Goal: Use online tool/utility: Utilize a website feature to perform a specific function

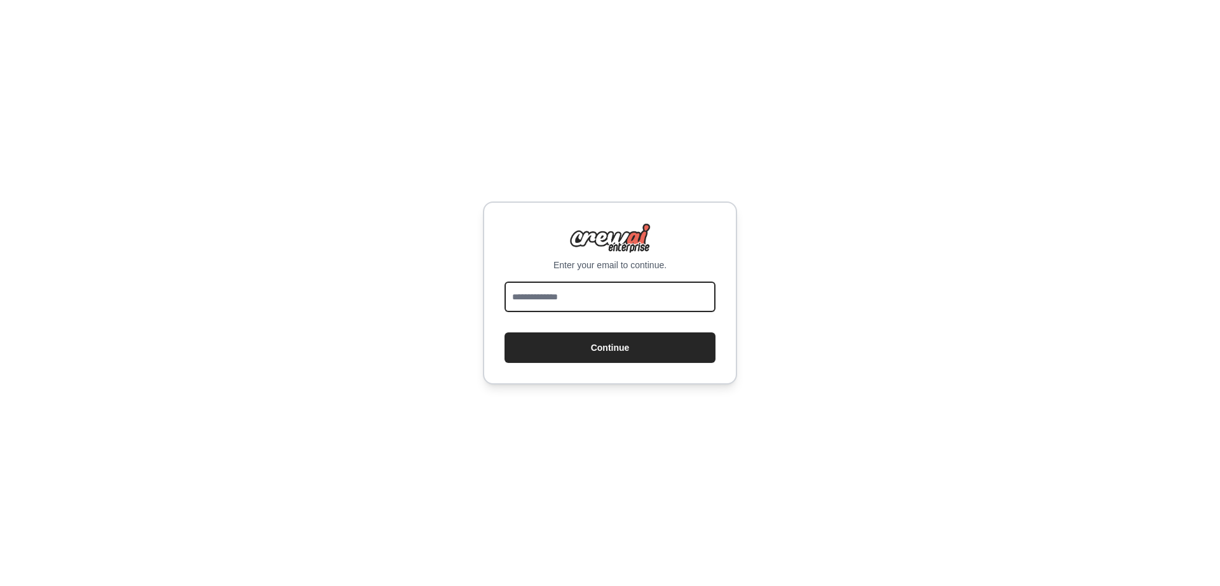
click at [566, 299] on input "email" at bounding box center [610, 296] width 211 height 31
type input "**********"
click at [505, 332] on button "Continue" at bounding box center [610, 347] width 211 height 31
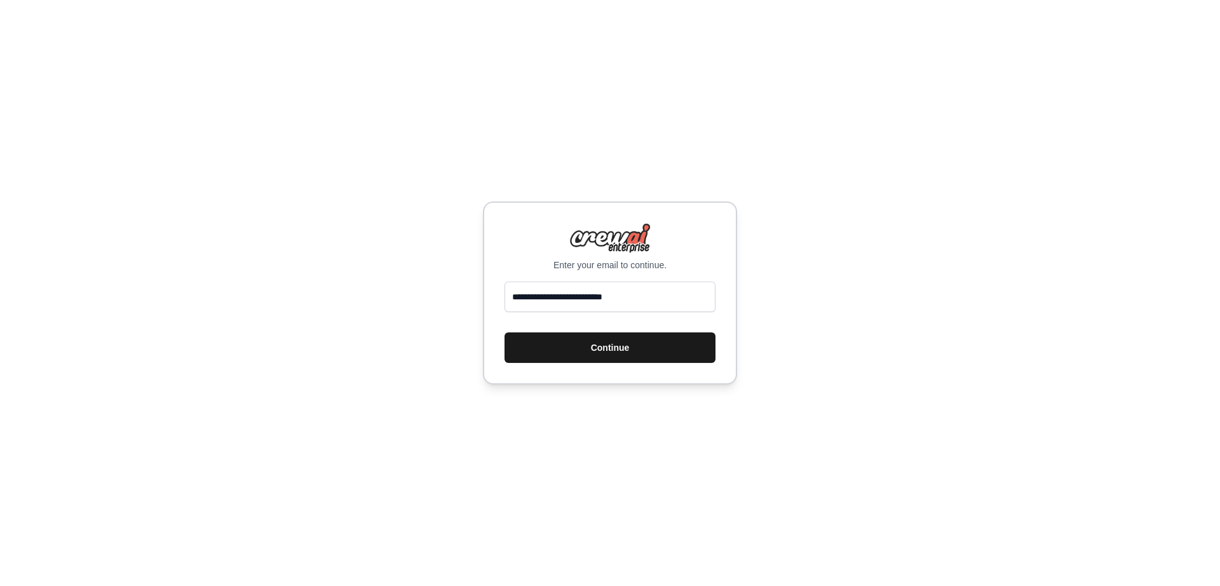
click at [640, 358] on button "Continue" at bounding box center [610, 347] width 211 height 31
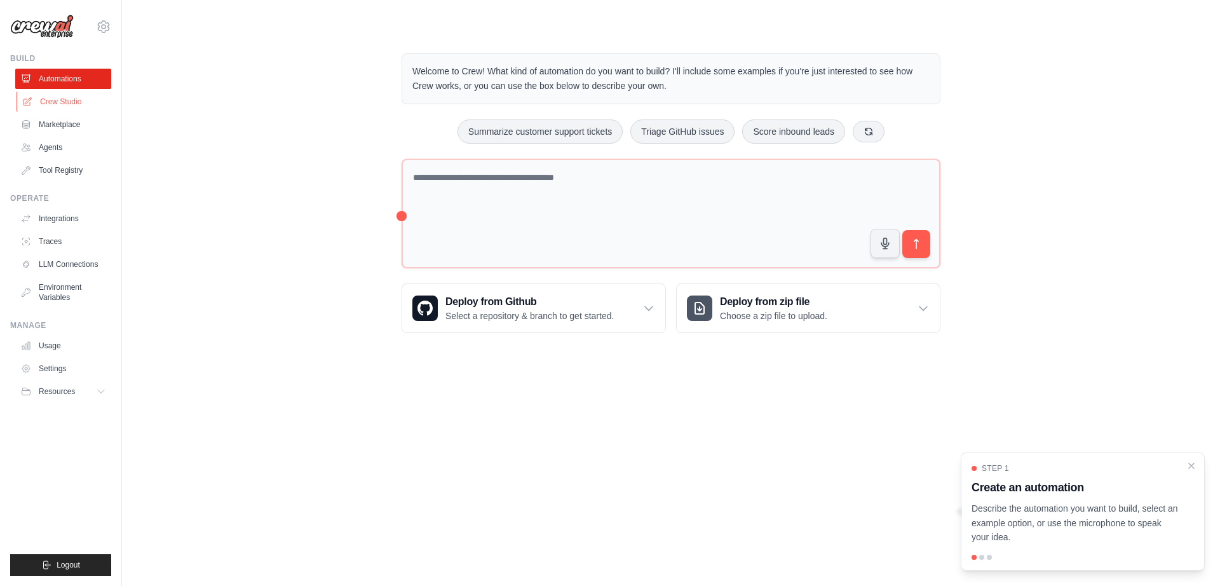
click at [78, 102] on link "Crew Studio" at bounding box center [65, 102] width 96 height 20
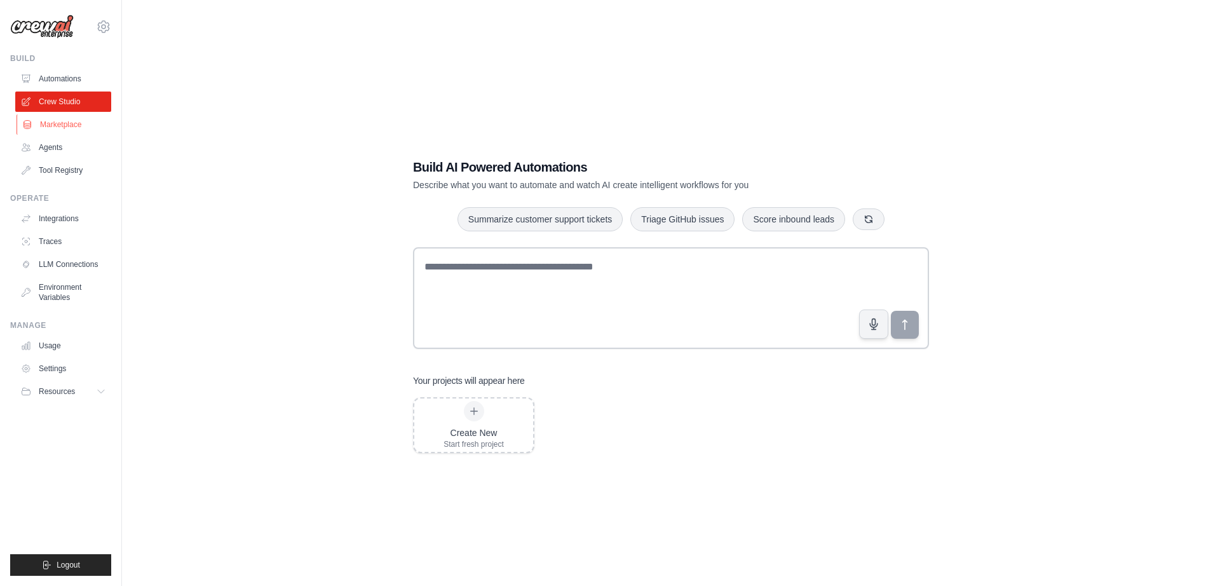
click at [64, 121] on link "Marketplace" at bounding box center [65, 124] width 96 height 20
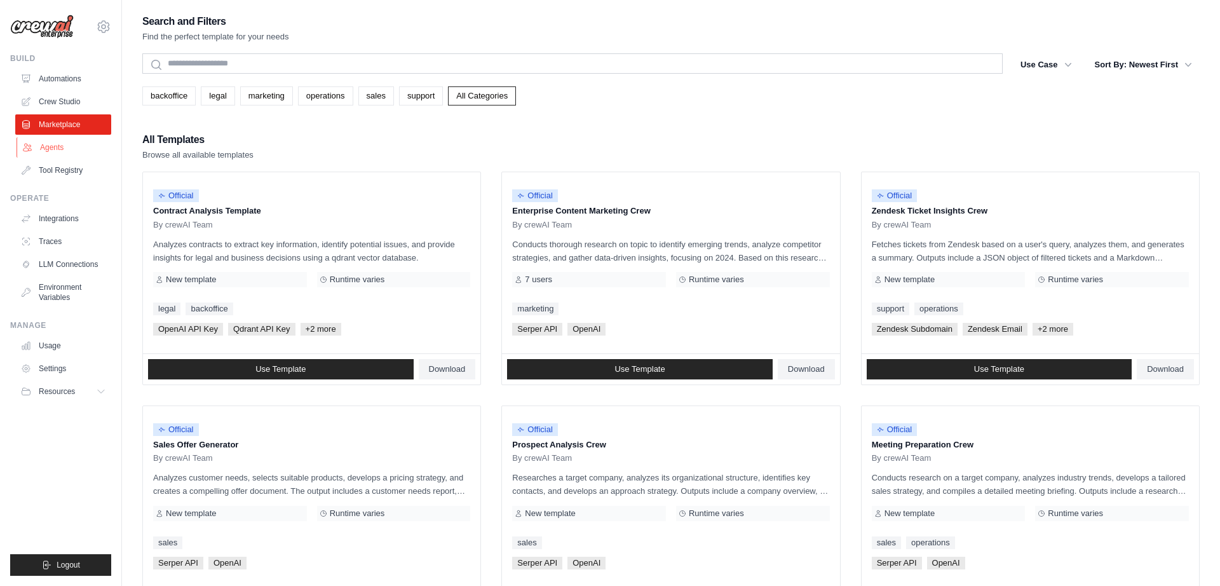
click at [57, 140] on link "Agents" at bounding box center [65, 147] width 96 height 20
click at [54, 146] on link "Agents" at bounding box center [65, 147] width 96 height 20
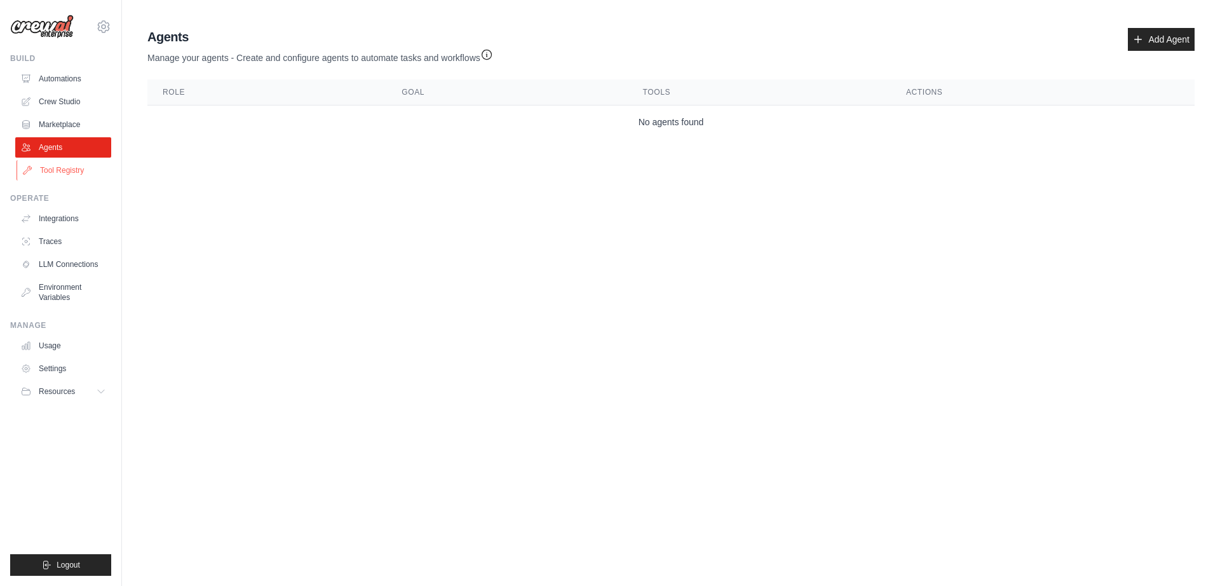
click at [57, 178] on link "Tool Registry" at bounding box center [65, 170] width 96 height 20
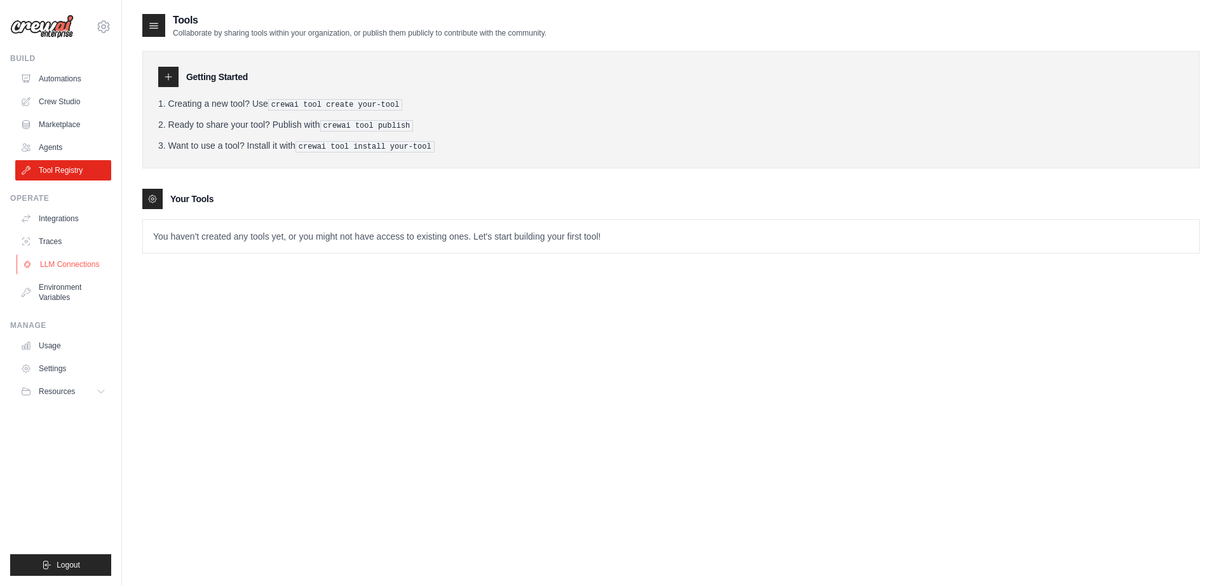
click at [57, 259] on link "LLM Connections" at bounding box center [65, 264] width 96 height 20
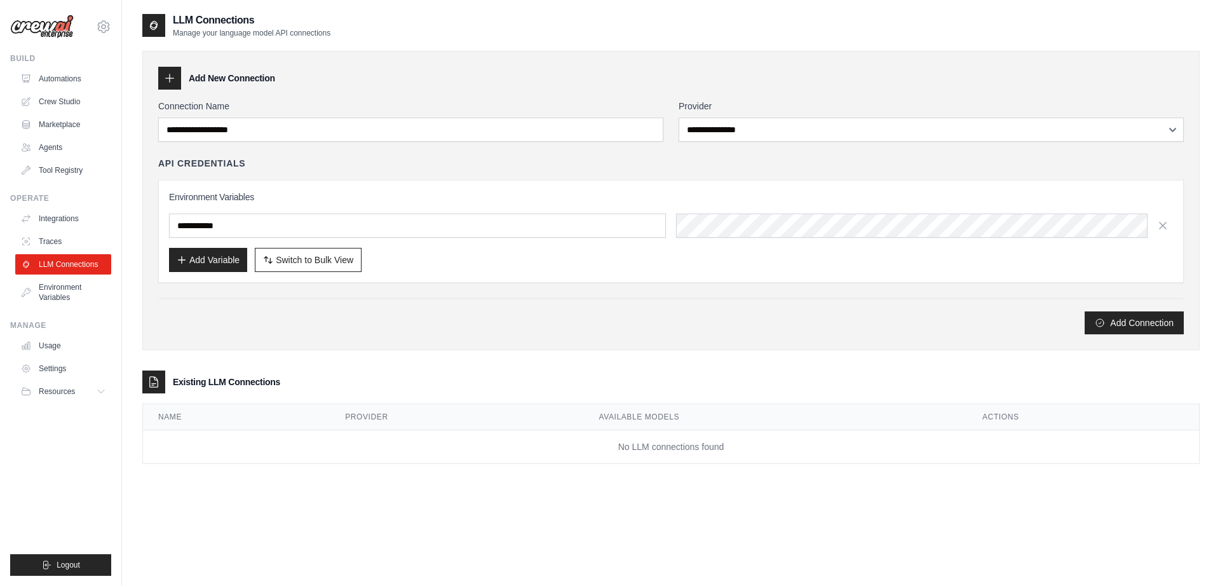
click at [66, 229] on ul "Integrations Traces LLM Connections Environment Variables" at bounding box center [63, 257] width 96 height 99
click at [62, 233] on link "Traces" at bounding box center [65, 241] width 96 height 20
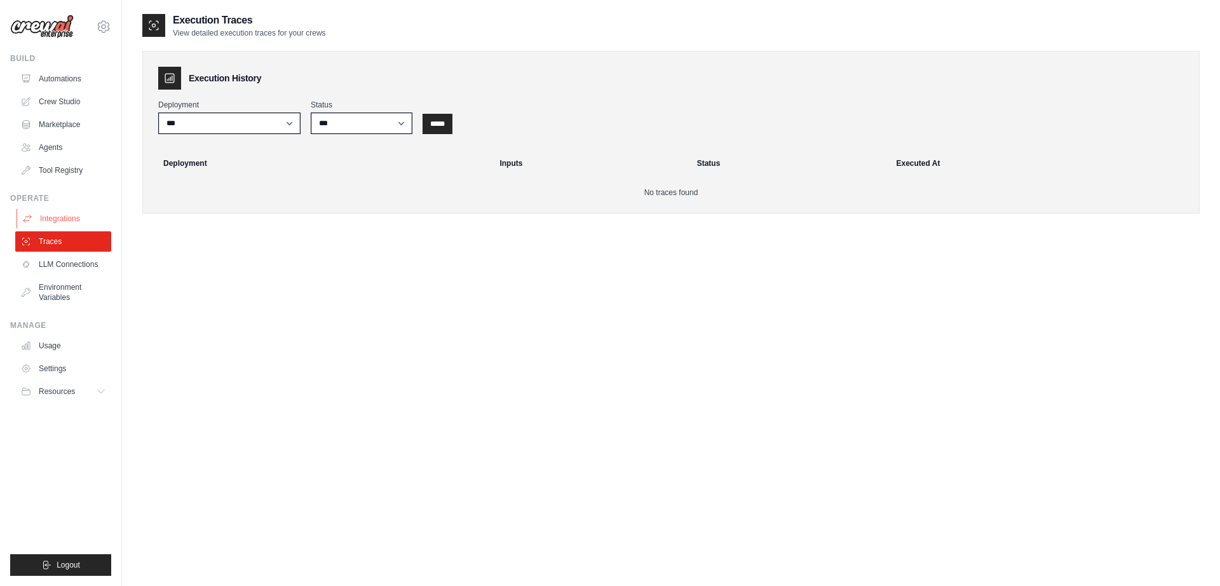
click at [75, 213] on link "Integrations" at bounding box center [65, 218] width 96 height 20
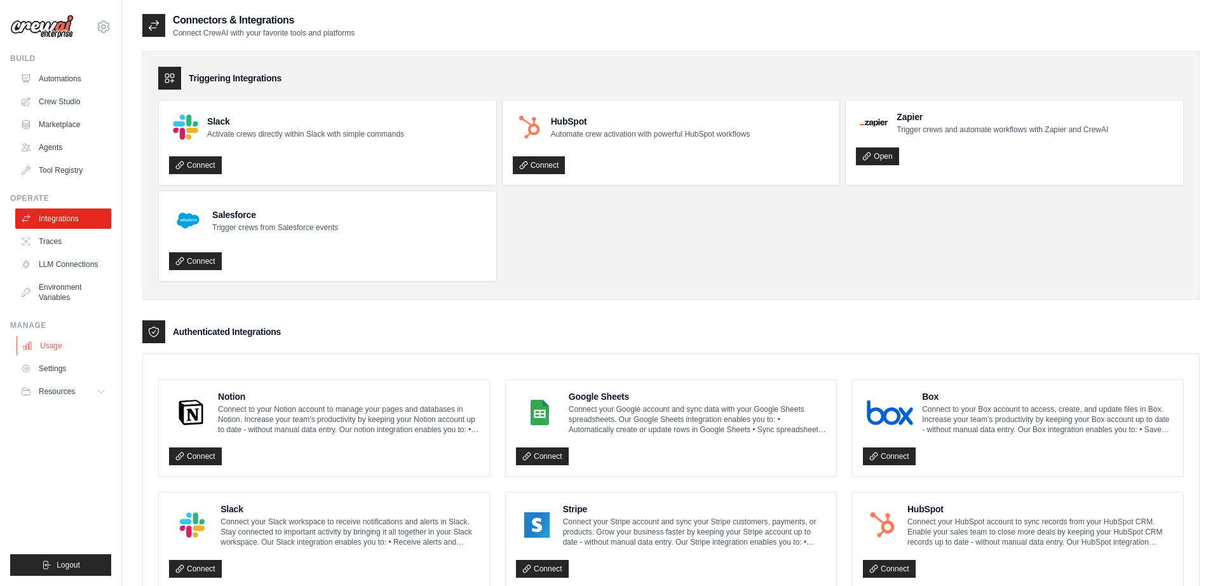
click at [58, 341] on link "Usage" at bounding box center [65, 346] width 96 height 20
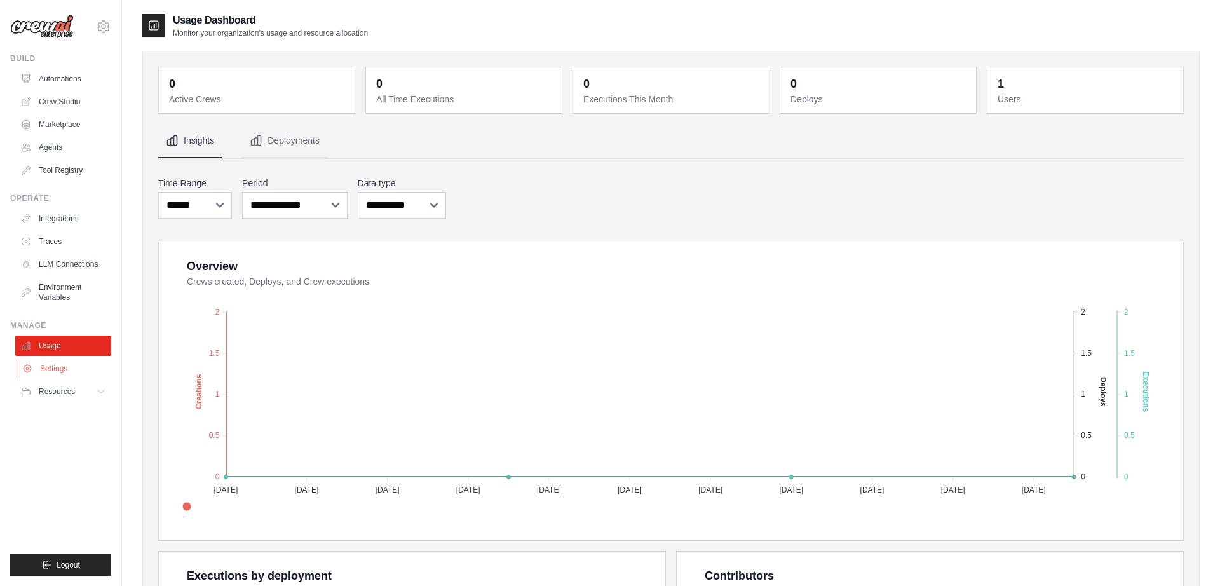
click at [59, 369] on link "Settings" at bounding box center [65, 368] width 96 height 20
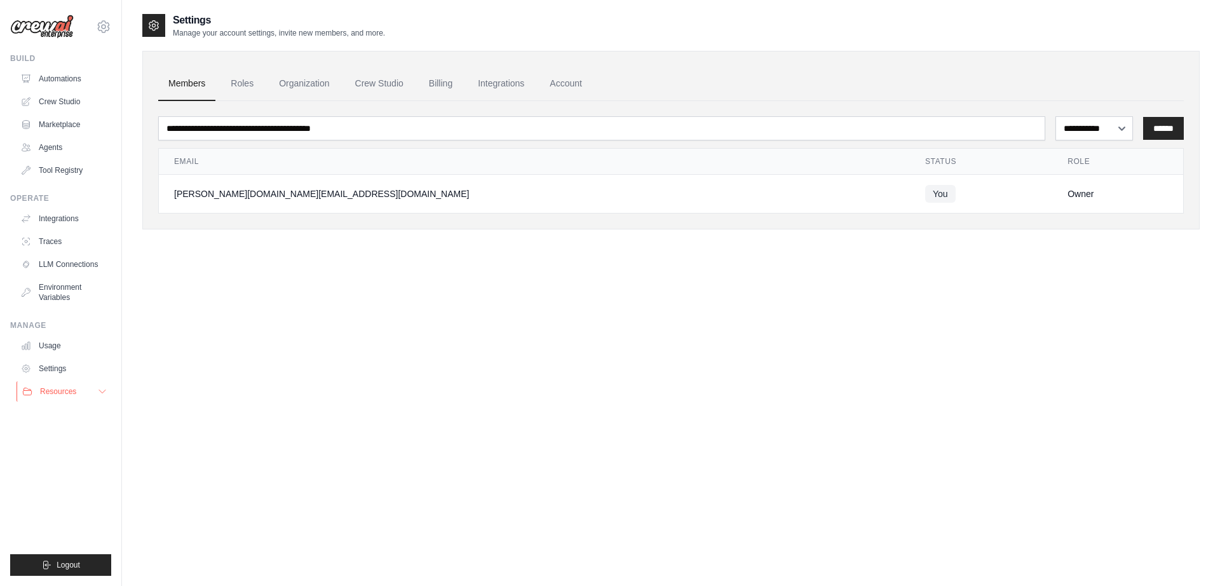
click at [58, 384] on button "Resources" at bounding box center [65, 391] width 96 height 20
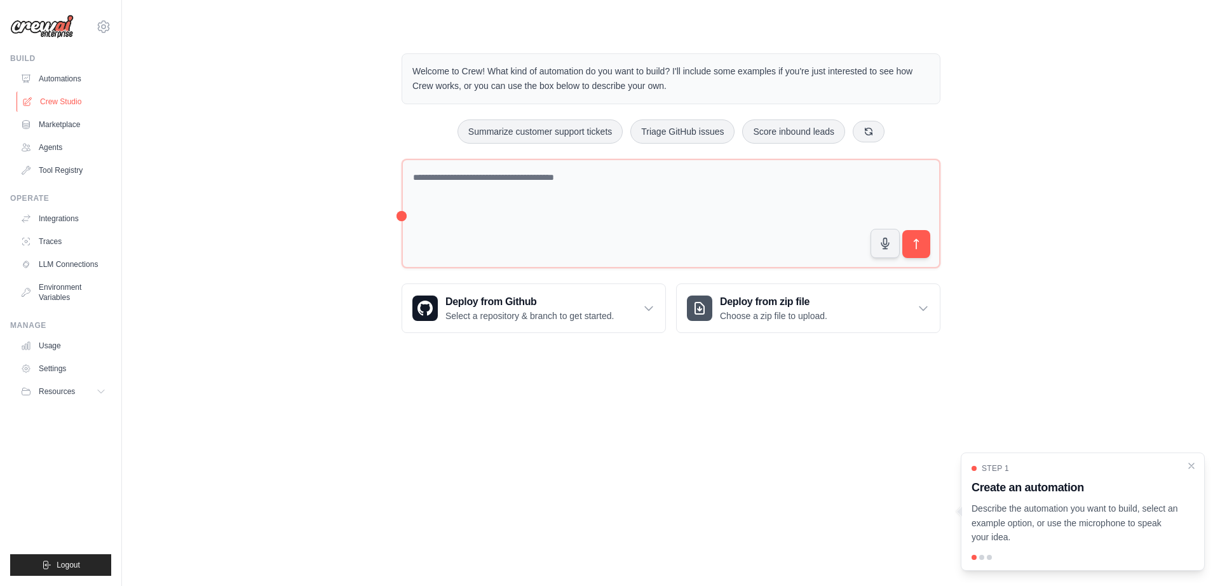
click at [75, 104] on link "Crew Studio" at bounding box center [65, 102] width 96 height 20
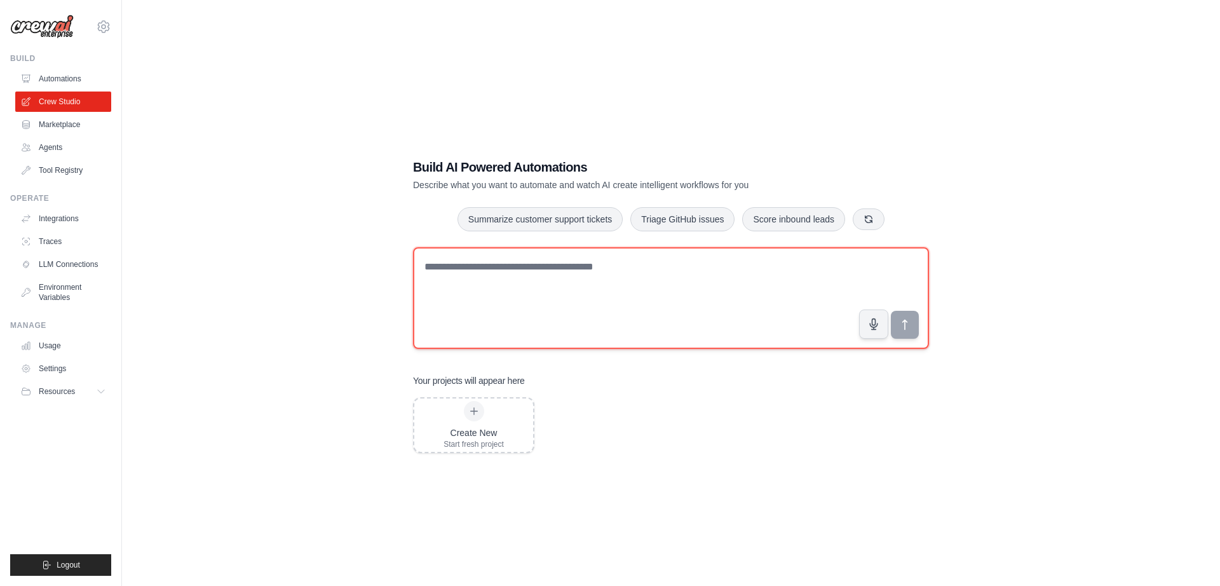
click at [433, 275] on textarea at bounding box center [671, 298] width 516 height 102
paste textarea "**********"
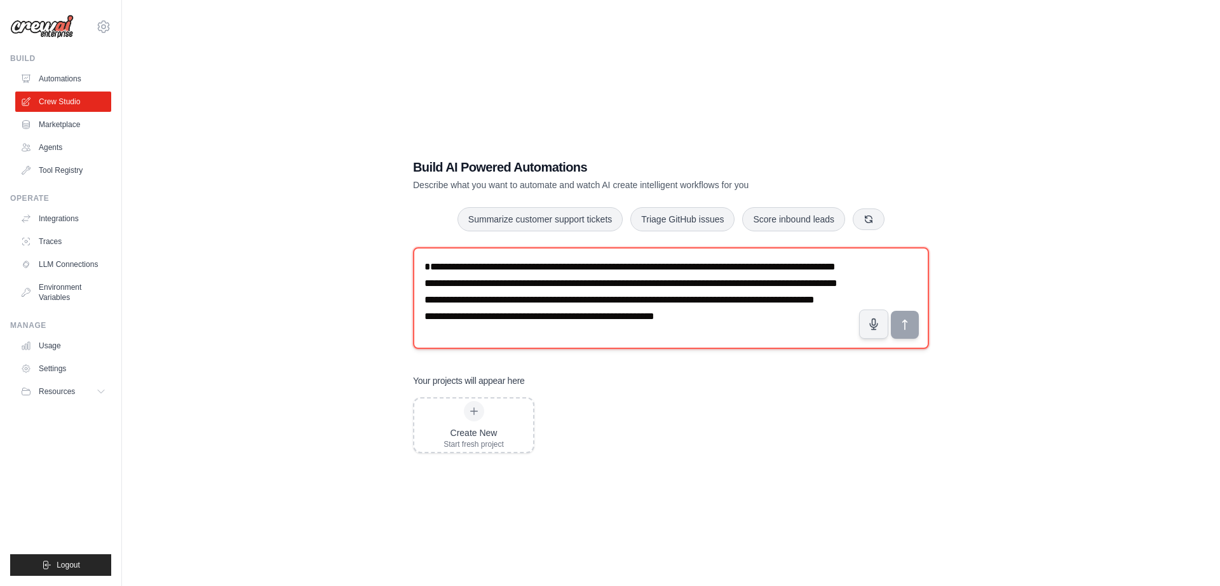
scroll to position [26, 0]
type textarea "**********"
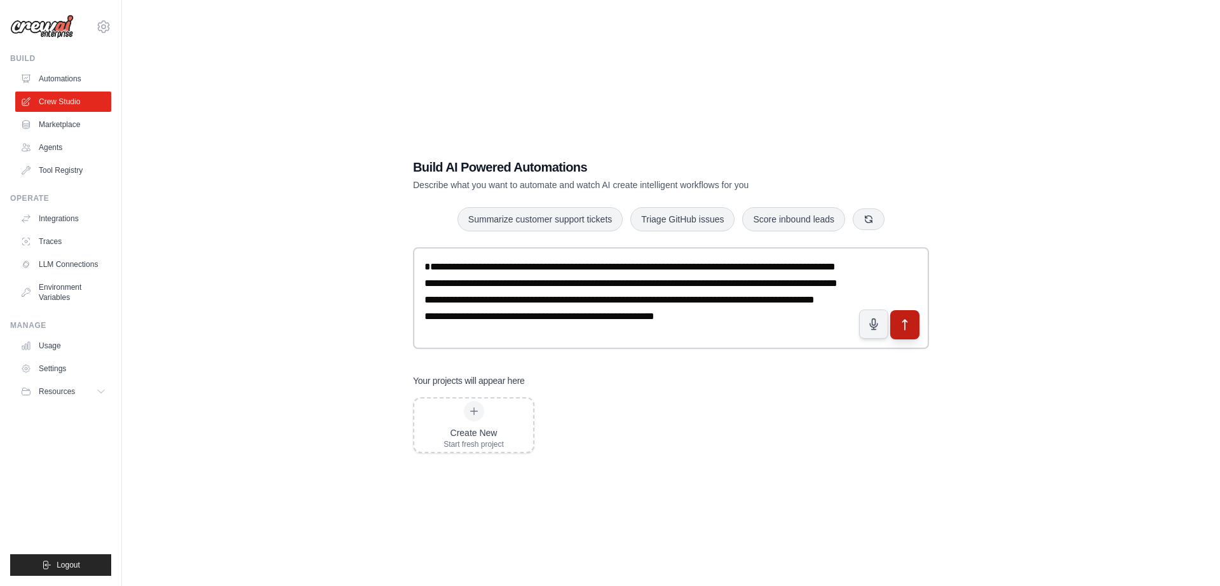
click at [902, 327] on icon "submit" at bounding box center [904, 324] width 13 height 13
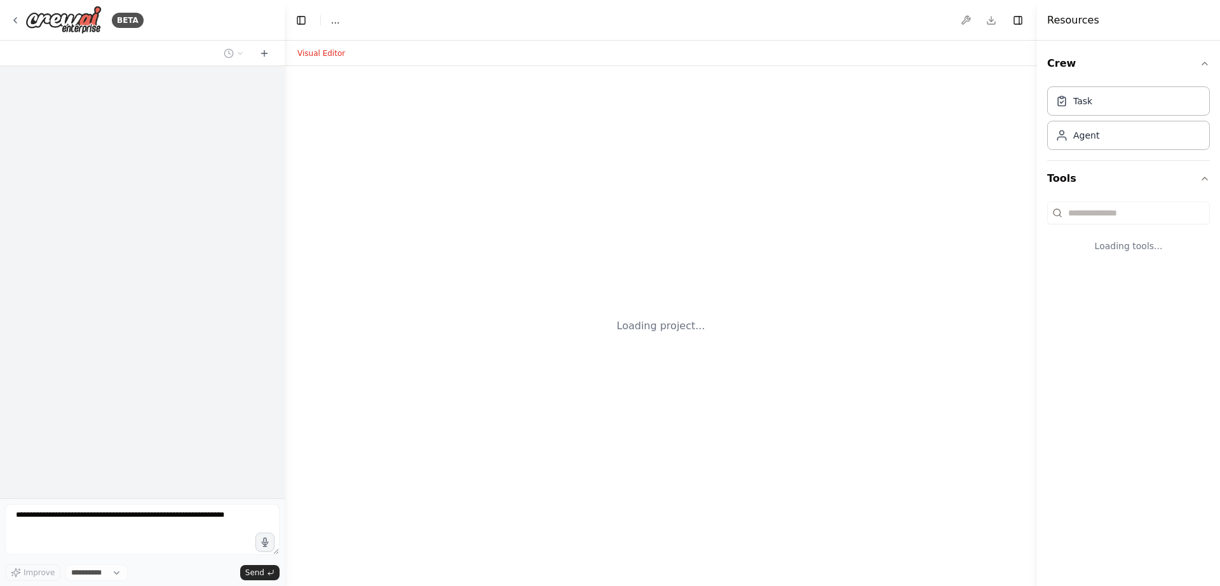
select select "****"
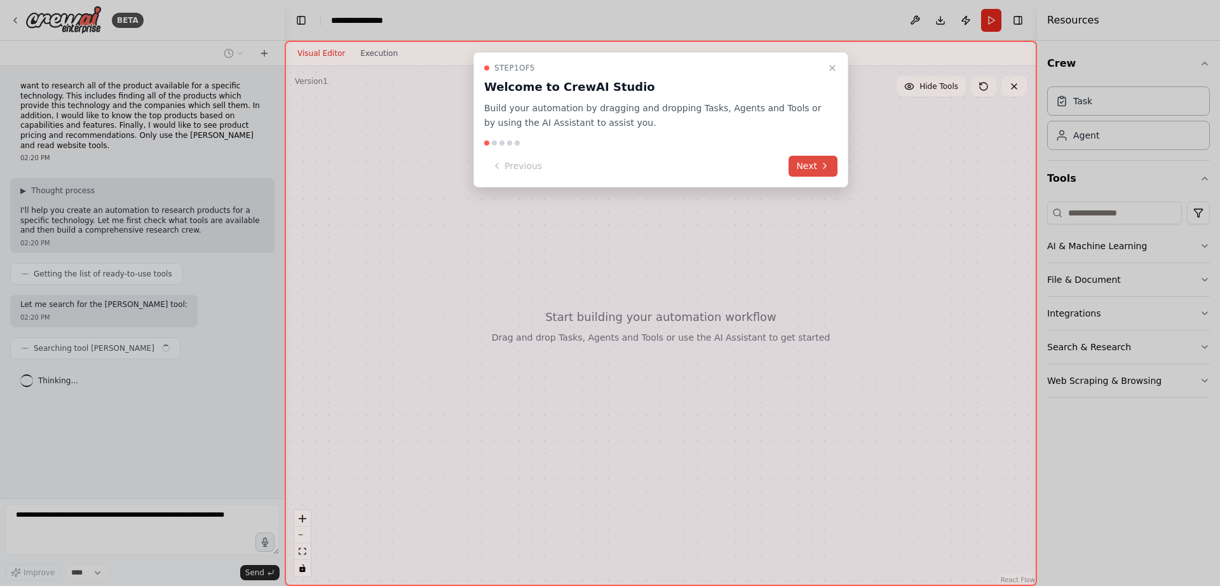
click at [813, 165] on button "Next" at bounding box center [813, 166] width 49 height 21
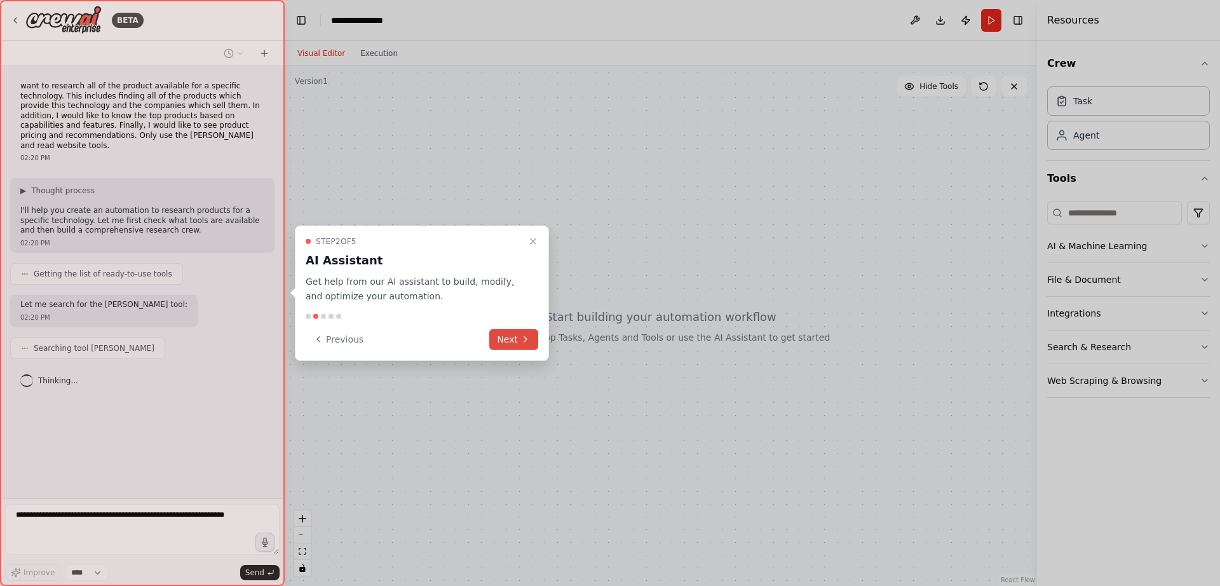
click at [524, 337] on icon at bounding box center [525, 339] width 10 height 10
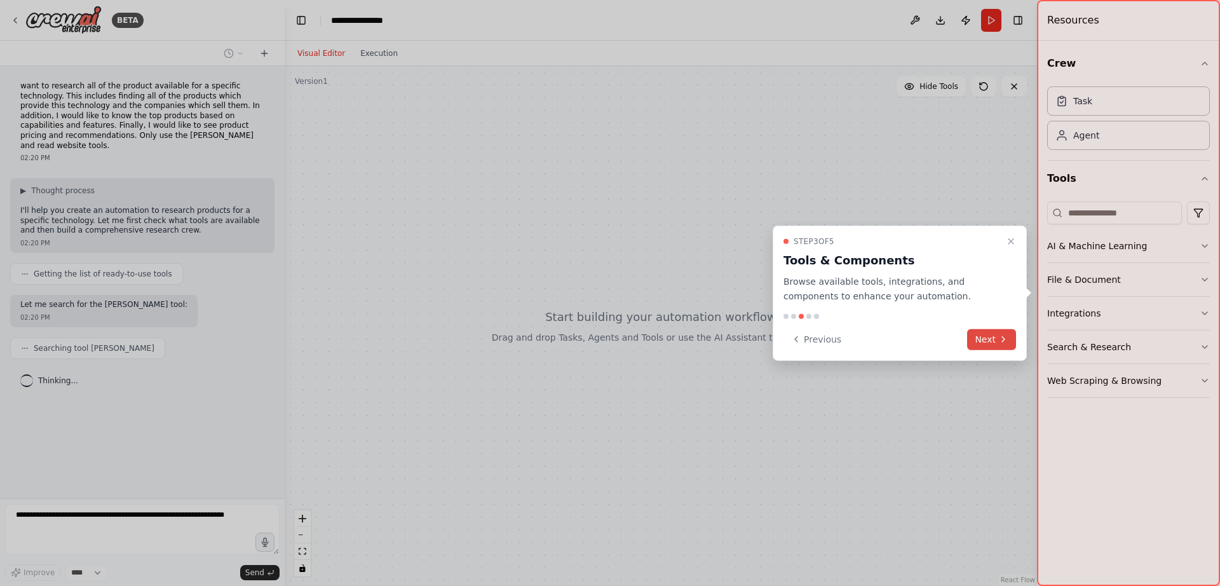
click at [994, 342] on button "Next" at bounding box center [991, 339] width 49 height 21
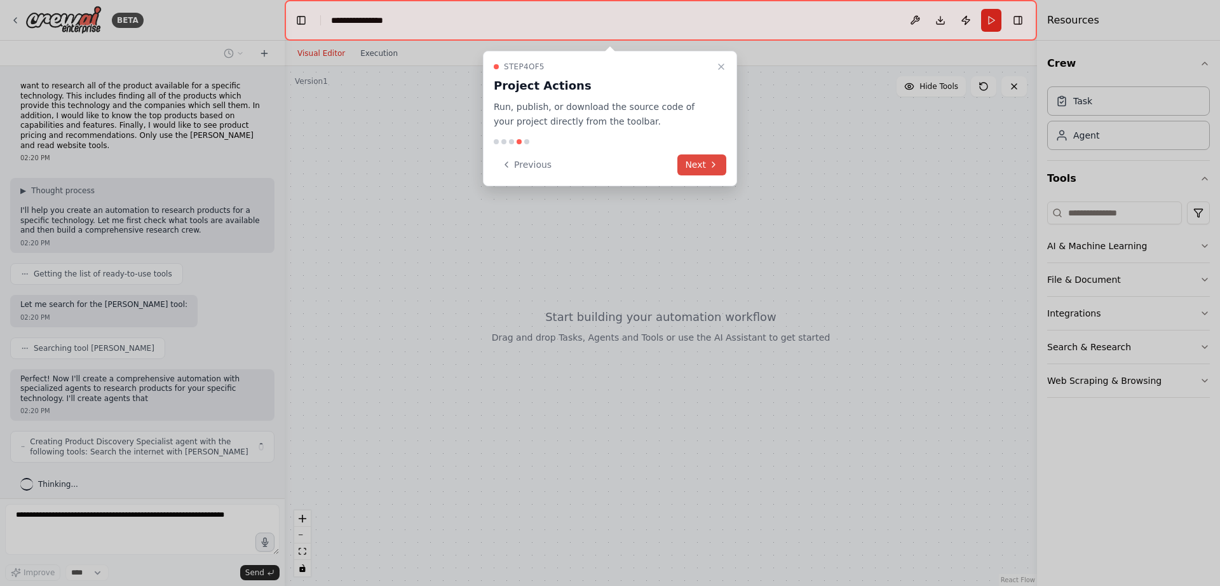
click at [698, 163] on button "Next" at bounding box center [701, 164] width 49 height 21
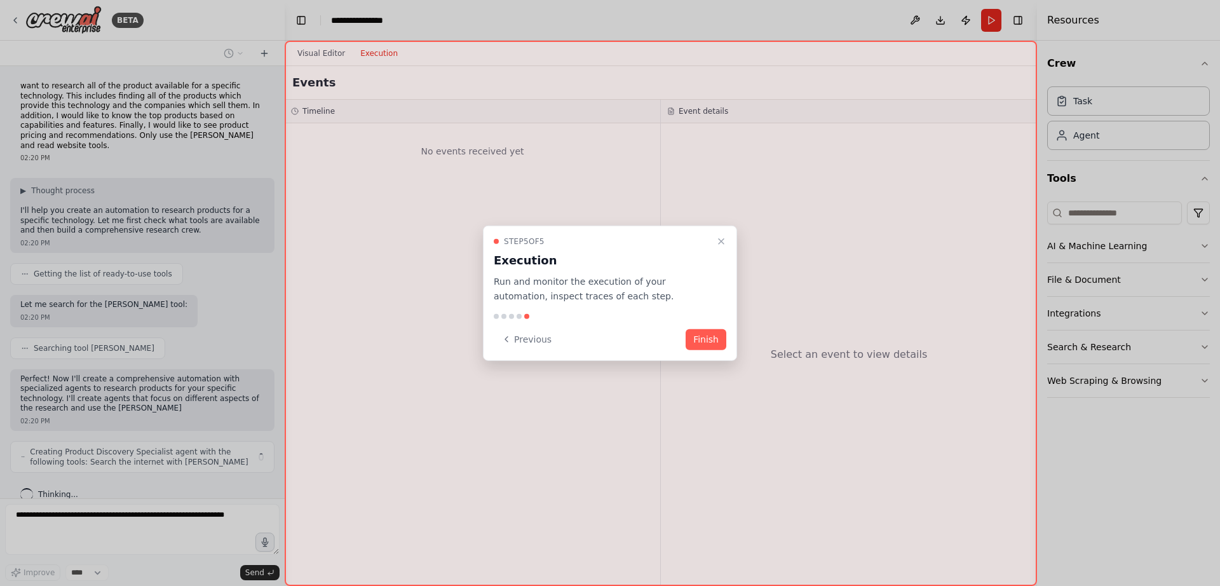
scroll to position [5, 0]
click at [709, 336] on button "Finish" at bounding box center [706, 339] width 41 height 21
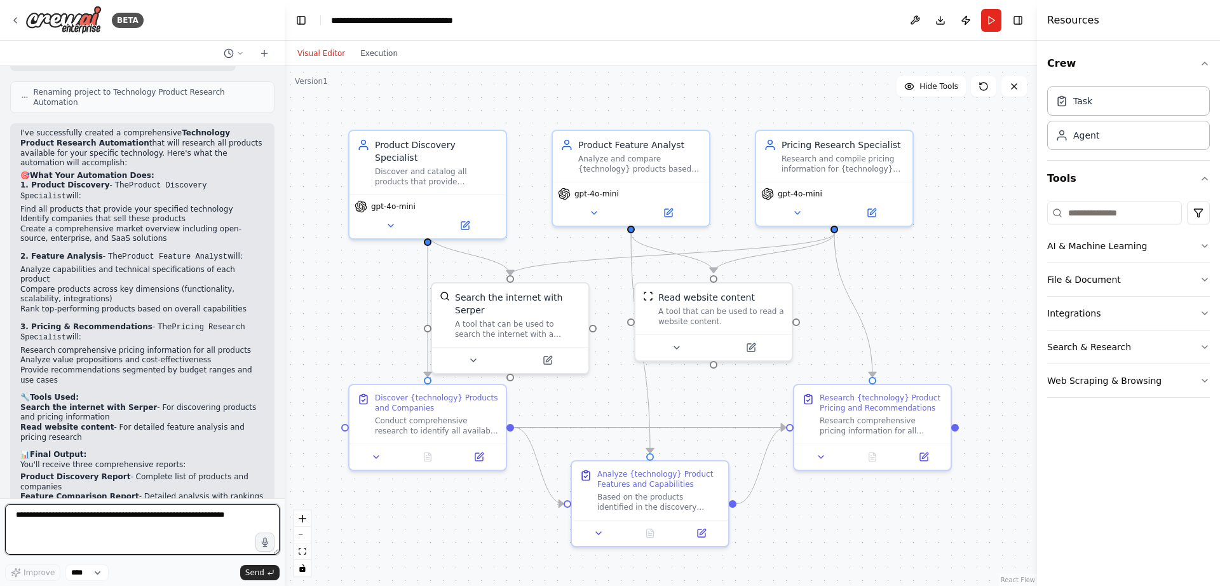
scroll to position [822, 0]
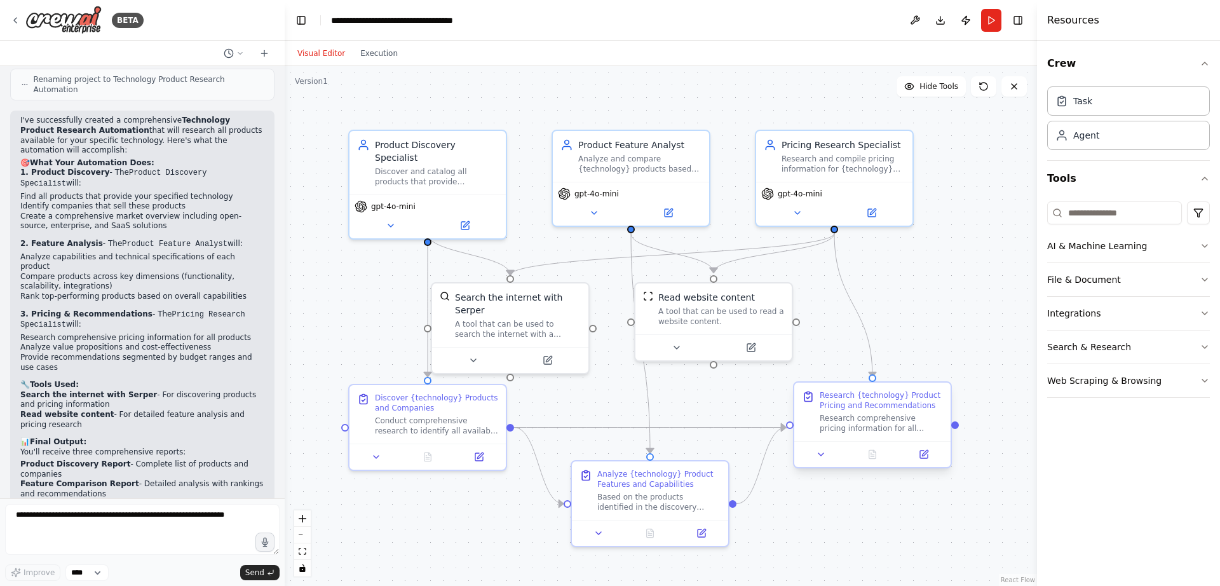
click at [886, 411] on div "Research {technology} Product Pricing and Recommendations Research comprehensiv…" at bounding box center [881, 411] width 123 height 43
drag, startPoint x: 886, startPoint y: 411, endPoint x: 911, endPoint y: 418, distance: 25.7
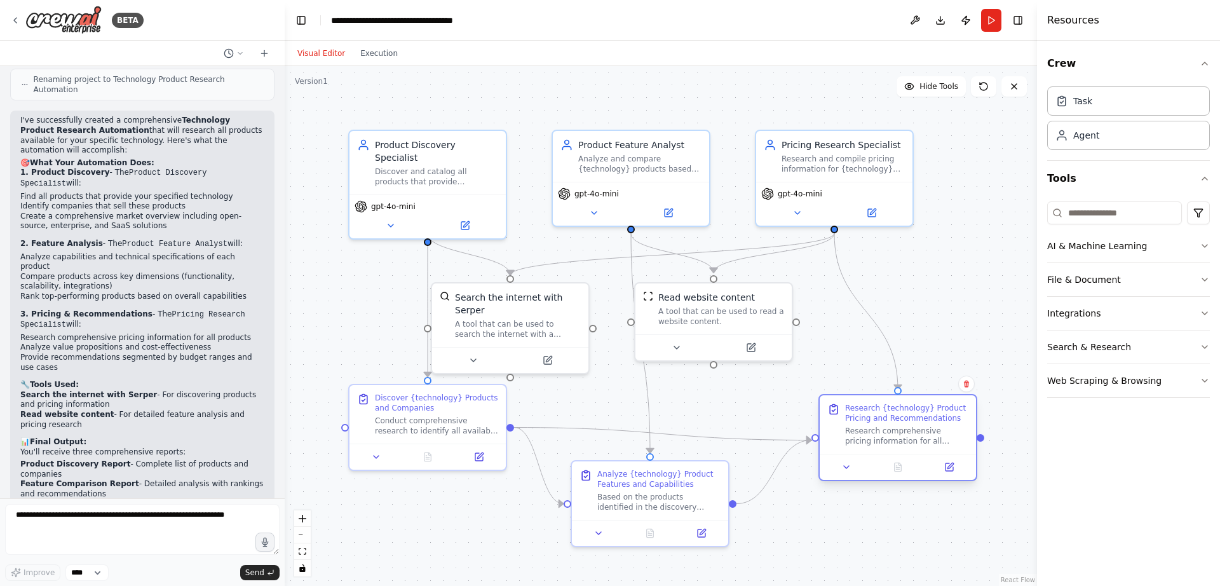
click at [911, 418] on div "Research {technology} Product Pricing and Recommendations Research comprehensiv…" at bounding box center [906, 424] width 123 height 43
click at [851, 467] on icon at bounding box center [846, 467] width 10 height 10
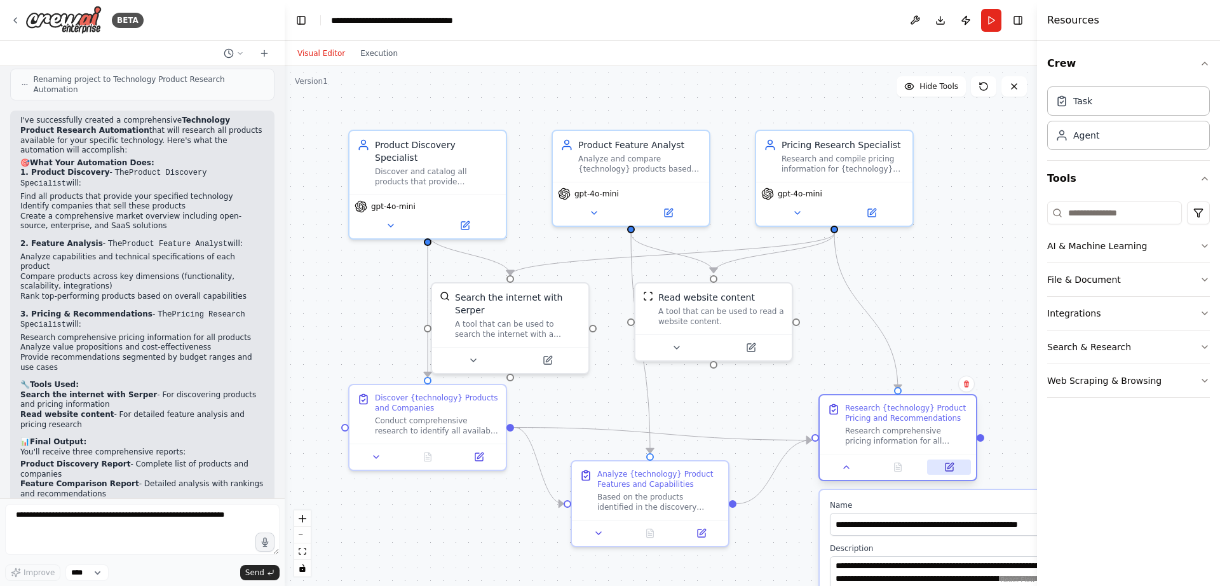
click at [944, 466] on button at bounding box center [949, 466] width 44 height 15
click at [951, 471] on icon at bounding box center [950, 467] width 8 height 8
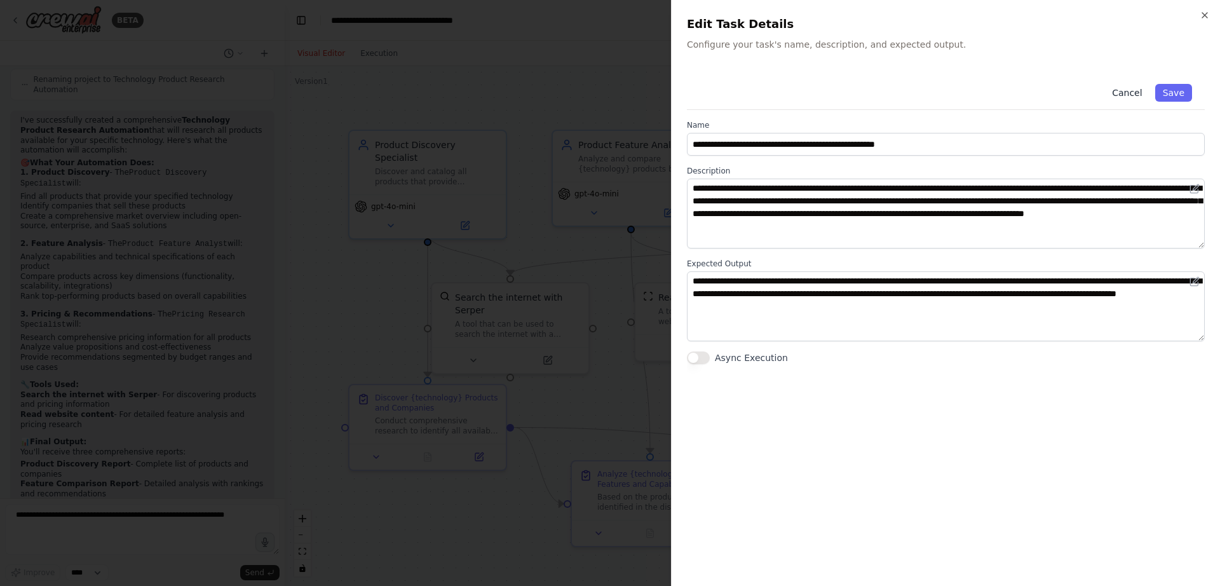
click at [1125, 92] on button "Cancel" at bounding box center [1126, 93] width 45 height 18
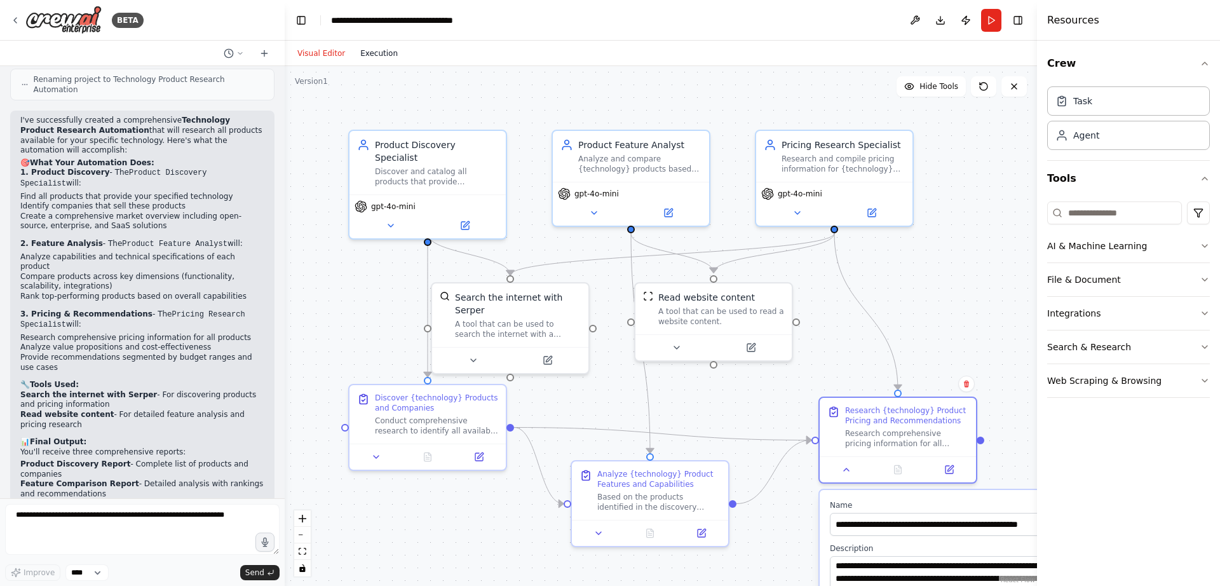
click at [377, 50] on button "Execution" at bounding box center [379, 53] width 53 height 15
click at [319, 48] on button "Visual Editor" at bounding box center [321, 53] width 63 height 15
click at [1093, 138] on div "Agent" at bounding box center [1086, 134] width 26 height 13
click at [386, 50] on button "Execution" at bounding box center [379, 53] width 53 height 15
click at [322, 55] on button "Visual Editor" at bounding box center [321, 53] width 63 height 15
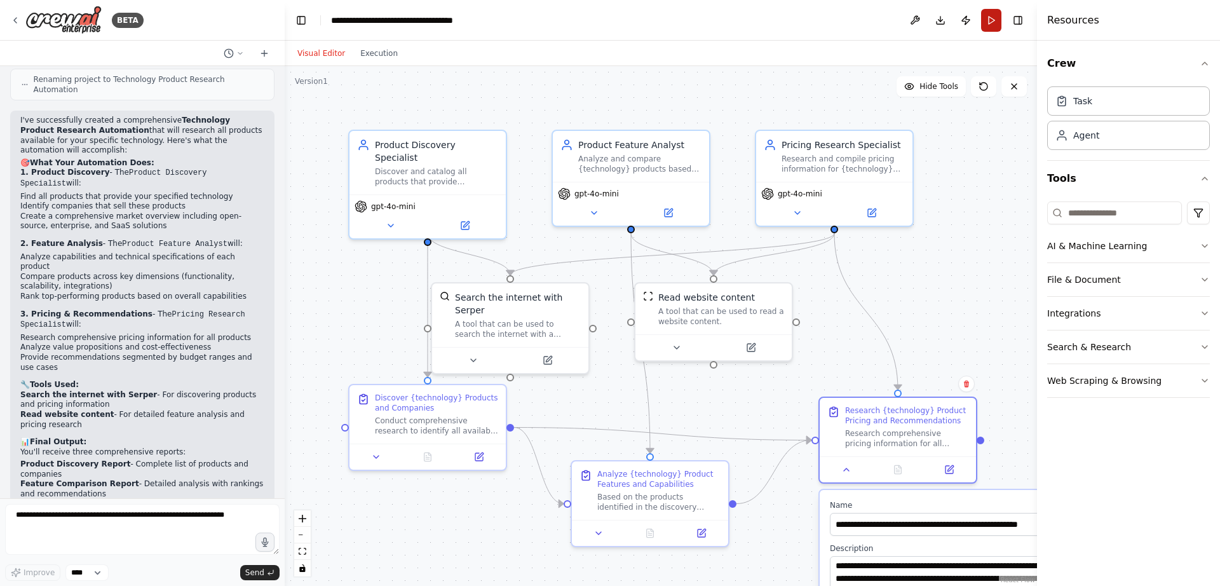
click at [986, 10] on button "Run" at bounding box center [991, 20] width 20 height 23
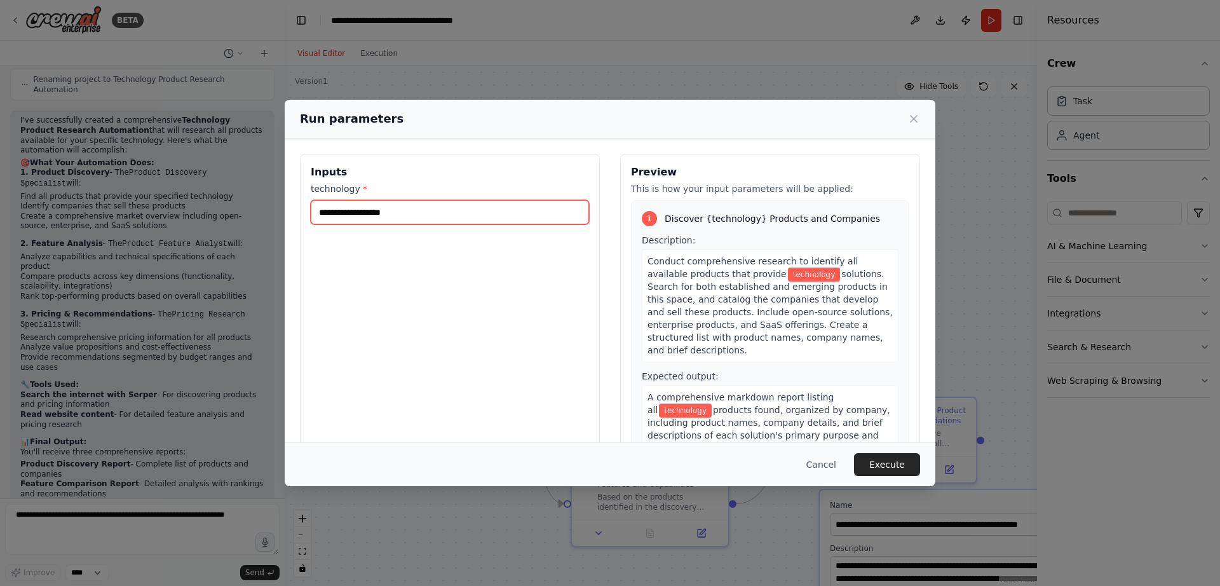
click at [508, 215] on input "technology *" at bounding box center [450, 212] width 278 height 24
type input "*********"
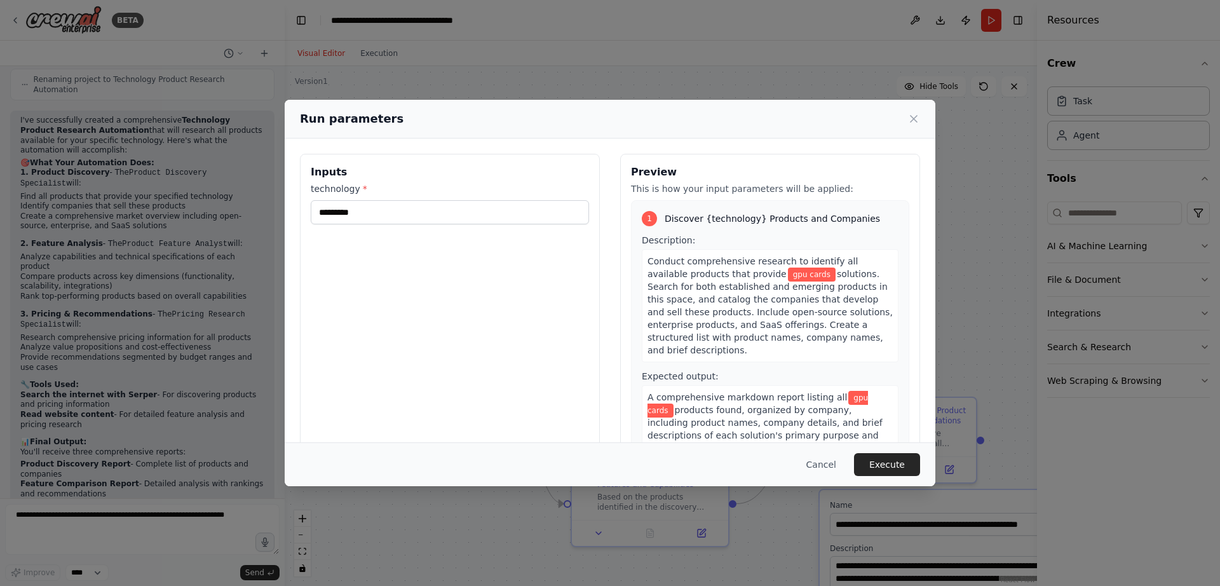
click at [904, 452] on div "Cancel Execute" at bounding box center [610, 464] width 651 height 44
click at [900, 458] on button "Execute" at bounding box center [887, 464] width 66 height 23
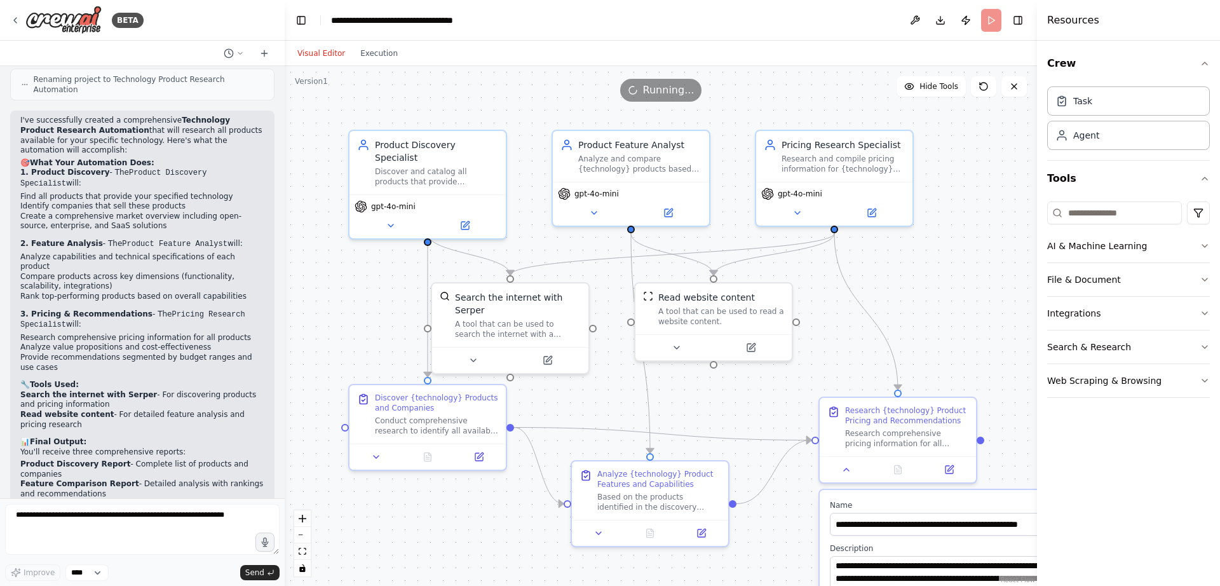
click at [969, 359] on div ".deletable-edge-delete-btn { width: 20px; height: 20px; border: 0px solid #ffff…" at bounding box center [661, 326] width 752 height 520
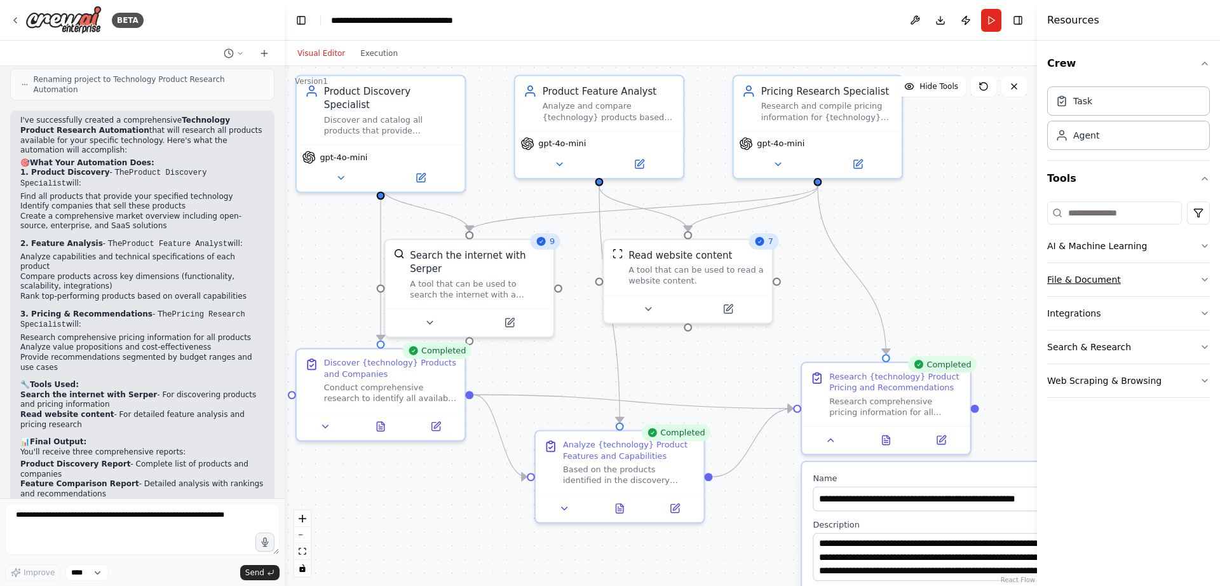
click at [1078, 273] on button "File & Document" at bounding box center [1128, 279] width 163 height 33
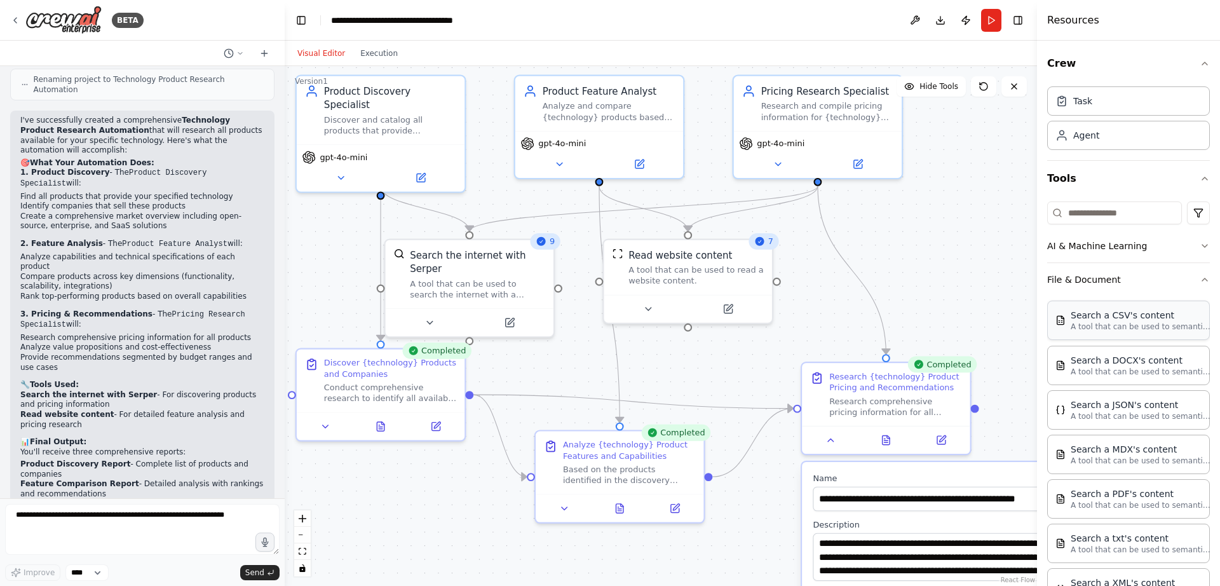
click at [1113, 319] on div "Search a CSV's content" at bounding box center [1141, 315] width 140 height 13
click at [1094, 369] on p "A tool that can be used to semantic search a query from a DOCX's content." at bounding box center [1141, 371] width 140 height 10
click at [1123, 282] on button "File & Document" at bounding box center [1128, 279] width 163 height 33
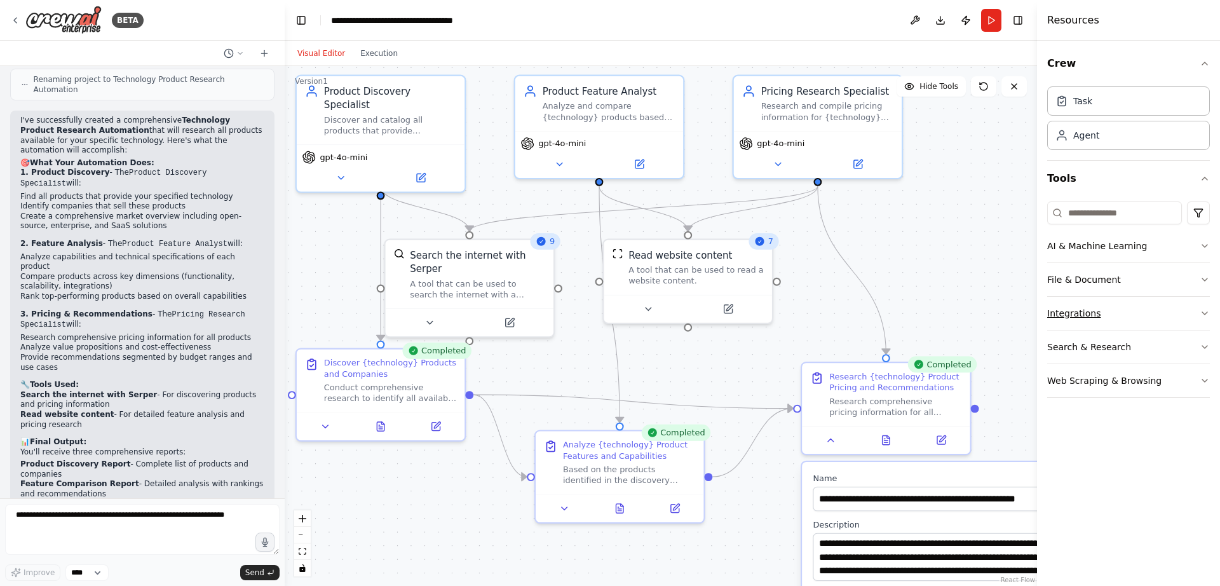
click at [1119, 313] on button "Integrations" at bounding box center [1128, 313] width 163 height 33
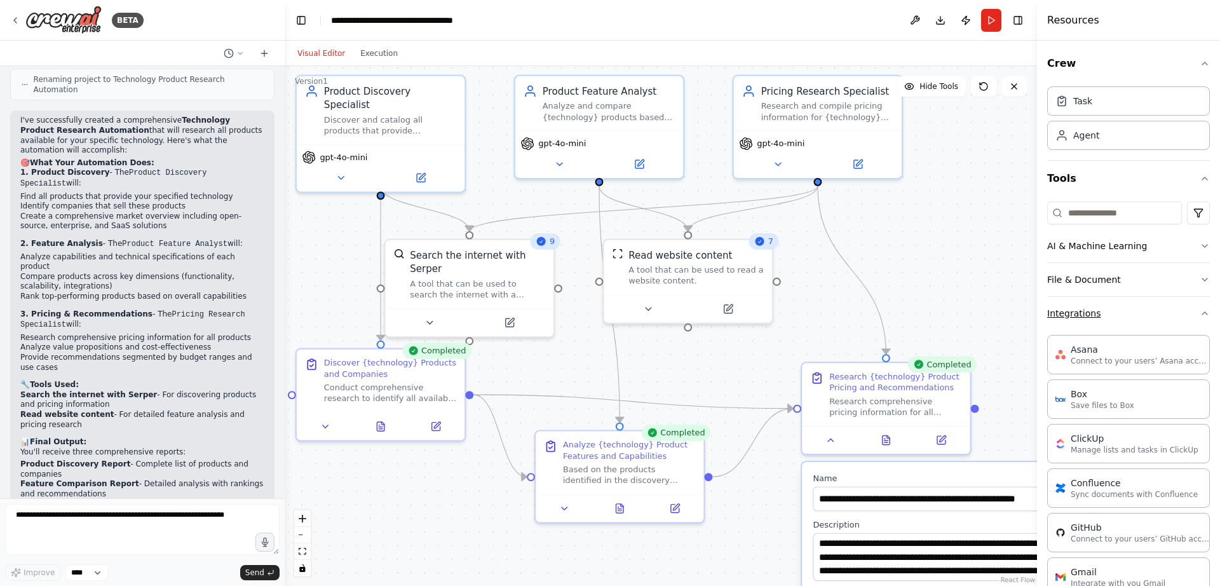
click at [1119, 313] on button "Integrations" at bounding box center [1128, 313] width 163 height 33
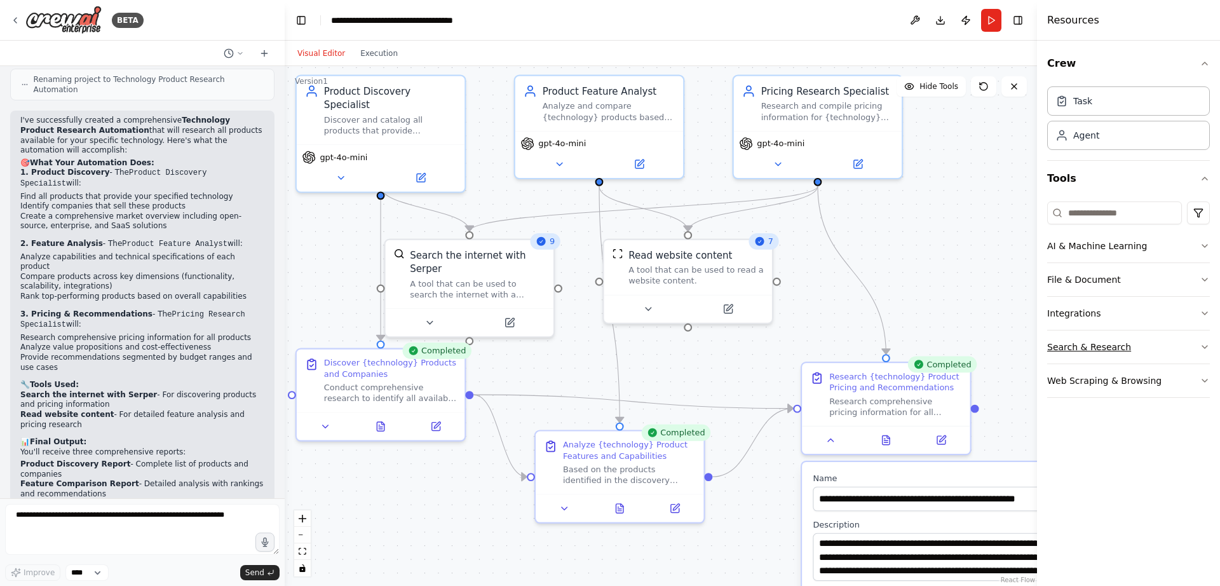
click at [1113, 341] on button "Search & Research" at bounding box center [1128, 346] width 163 height 33
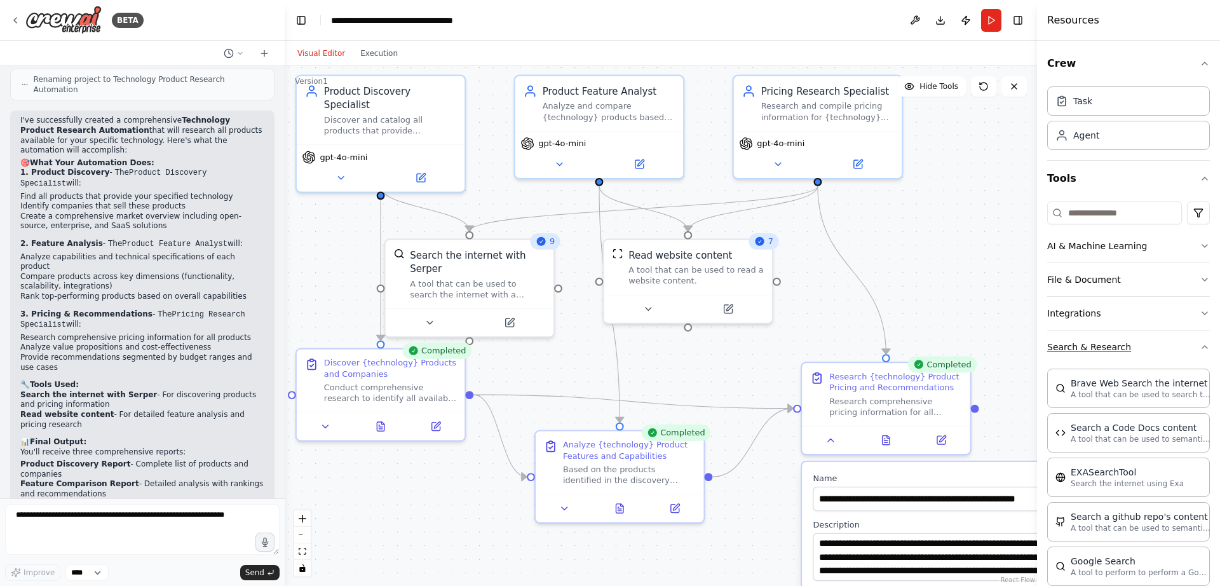
click at [1113, 341] on button "Search & Research" at bounding box center [1128, 346] width 163 height 33
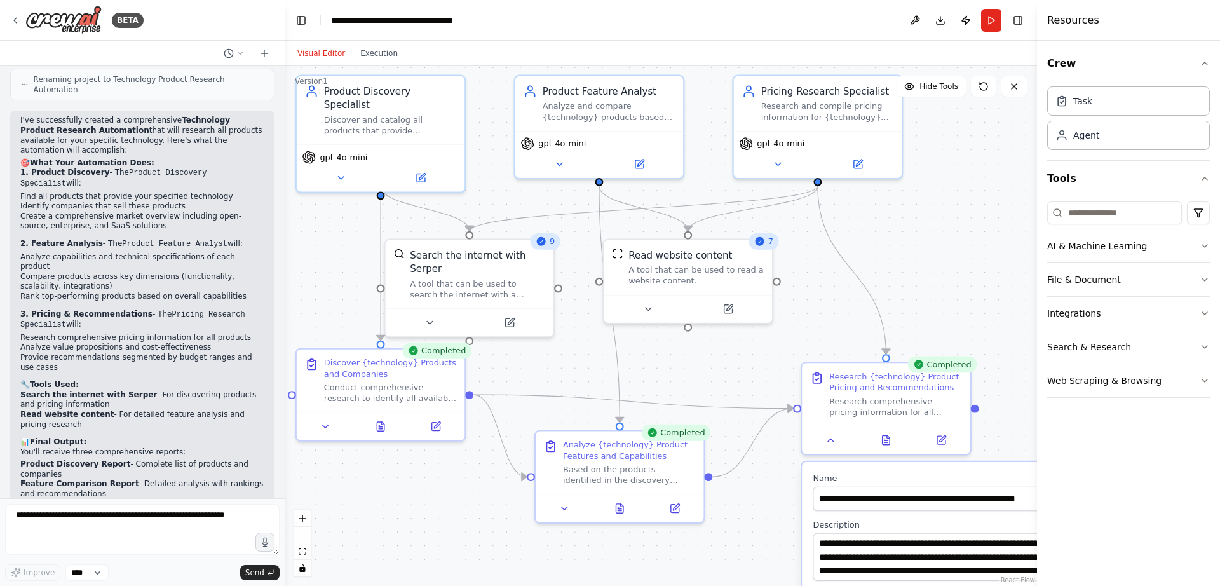
click at [1108, 371] on button "Web Scraping & Browsing" at bounding box center [1128, 380] width 163 height 33
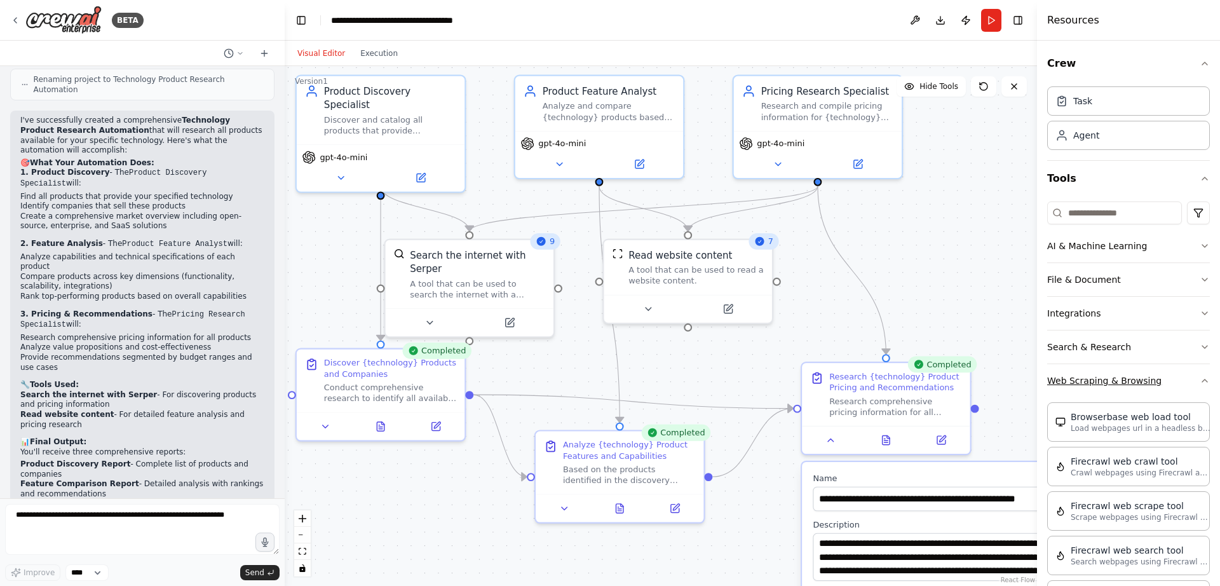
click at [1108, 371] on button "Web Scraping & Browsing" at bounding box center [1128, 380] width 163 height 33
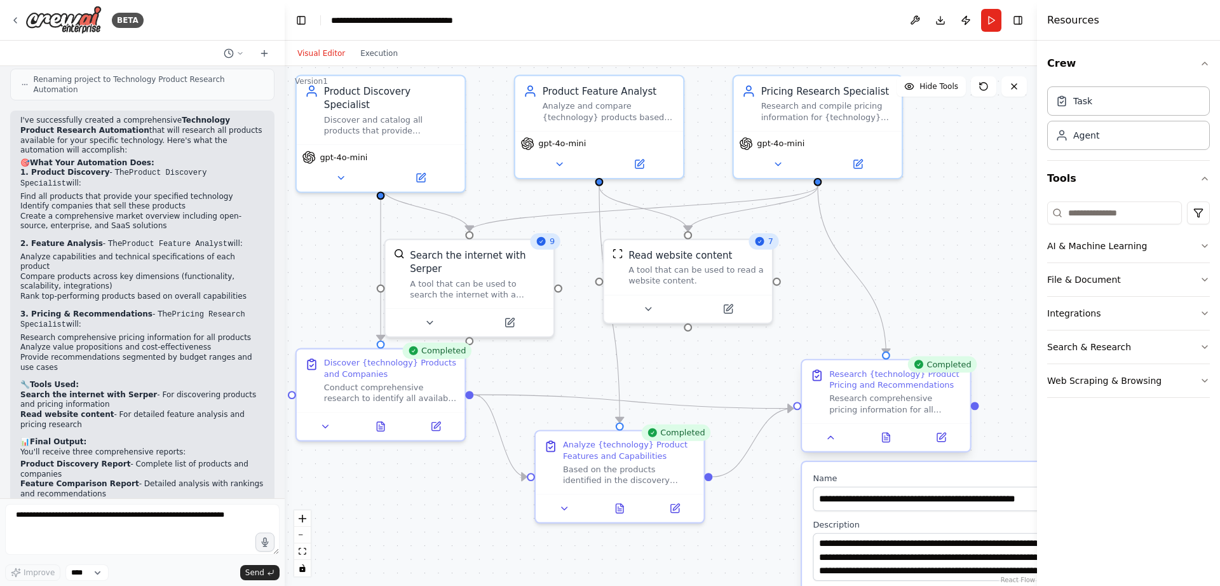
click at [918, 386] on div "Research {technology} Product Pricing and Recommendations" at bounding box center [895, 380] width 133 height 22
click at [920, 466] on div "**********" at bounding box center [937, 586] width 271 height 248
click at [839, 442] on button at bounding box center [831, 437] width 47 height 17
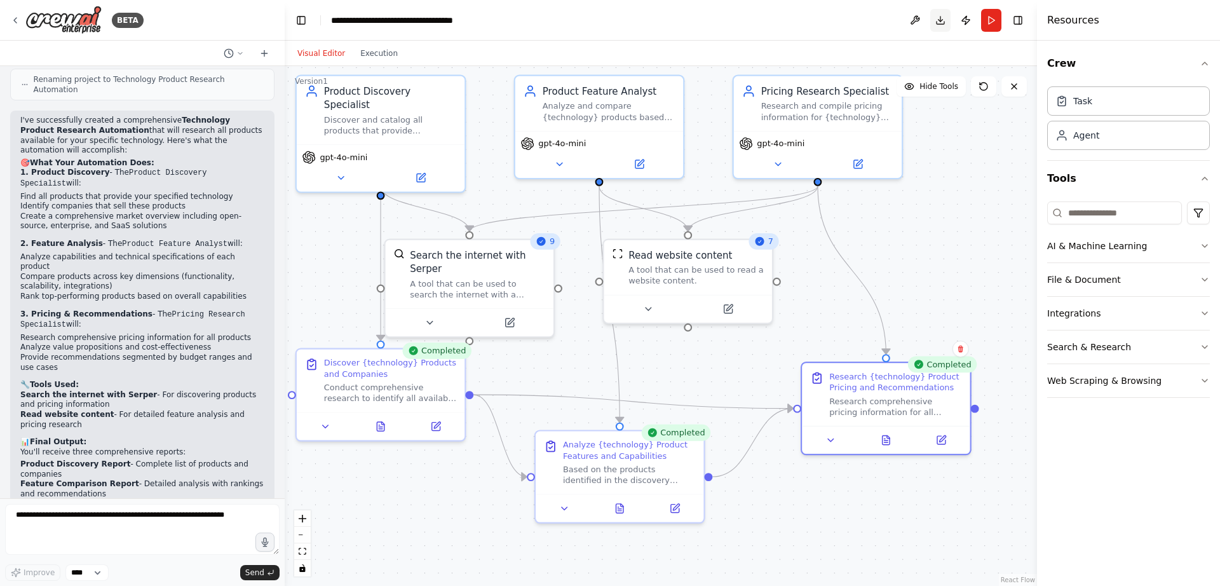
click at [938, 24] on button "Download" at bounding box center [940, 20] width 20 height 23
click at [1203, 248] on icon "button" at bounding box center [1205, 246] width 10 height 10
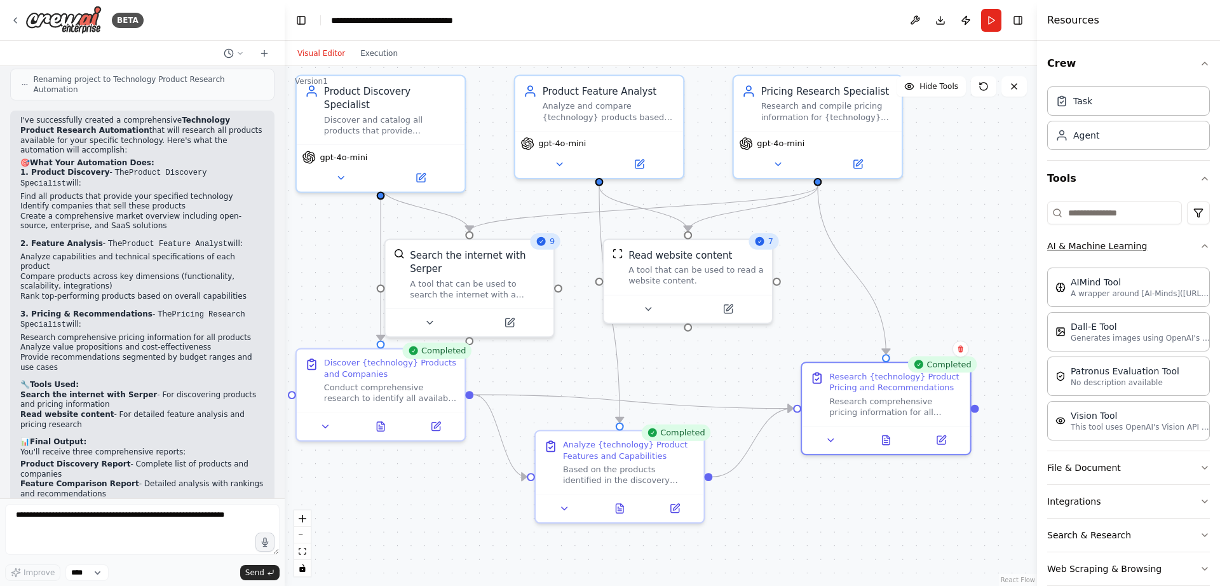
click at [1203, 248] on icon "button" at bounding box center [1205, 246] width 10 height 10
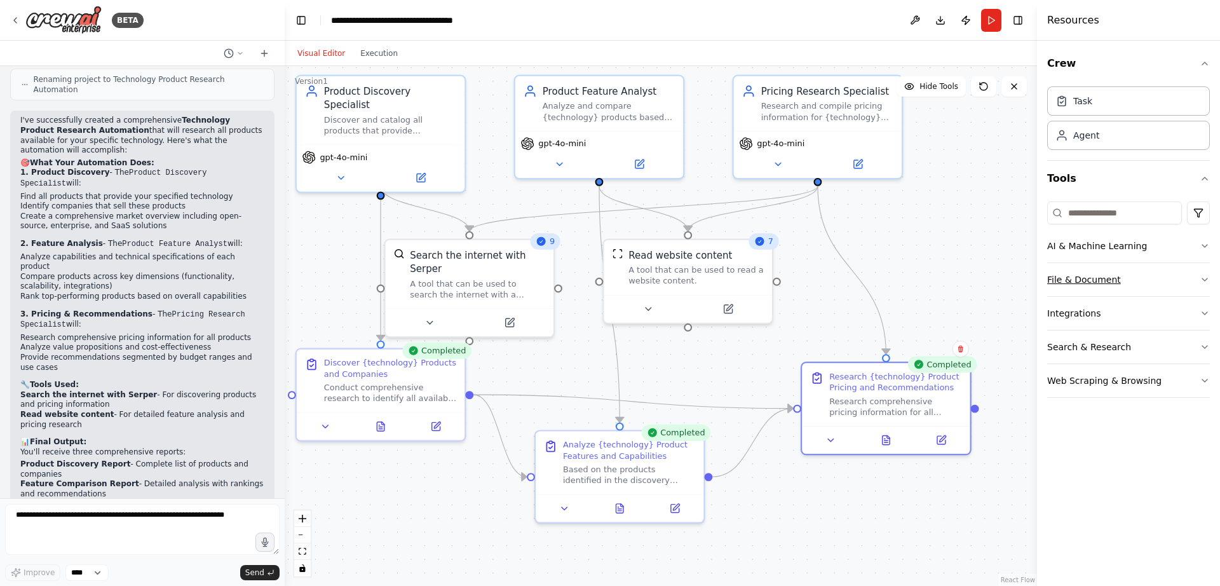
click at [1206, 274] on button "File & Document" at bounding box center [1128, 279] width 163 height 33
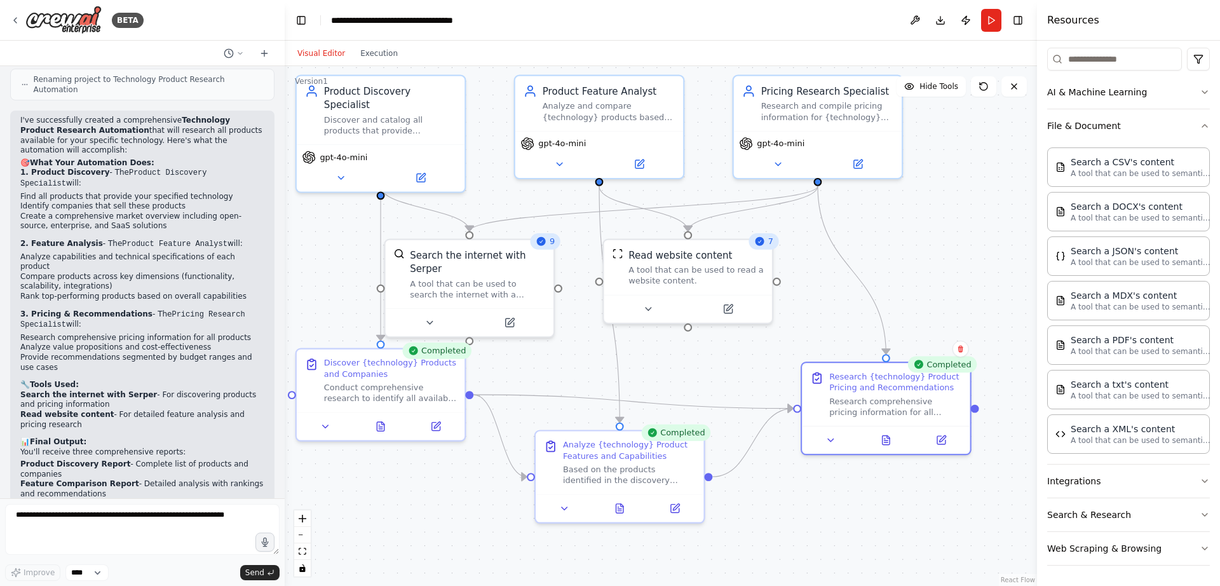
scroll to position [0, 0]
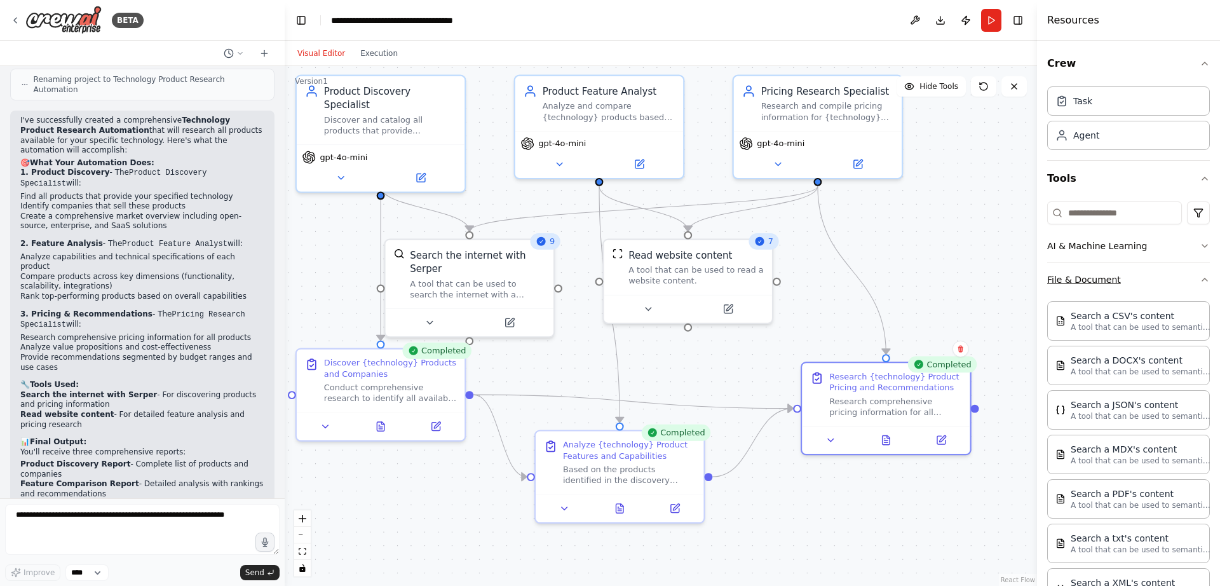
click at [1204, 271] on button "File & Document" at bounding box center [1128, 279] width 163 height 33
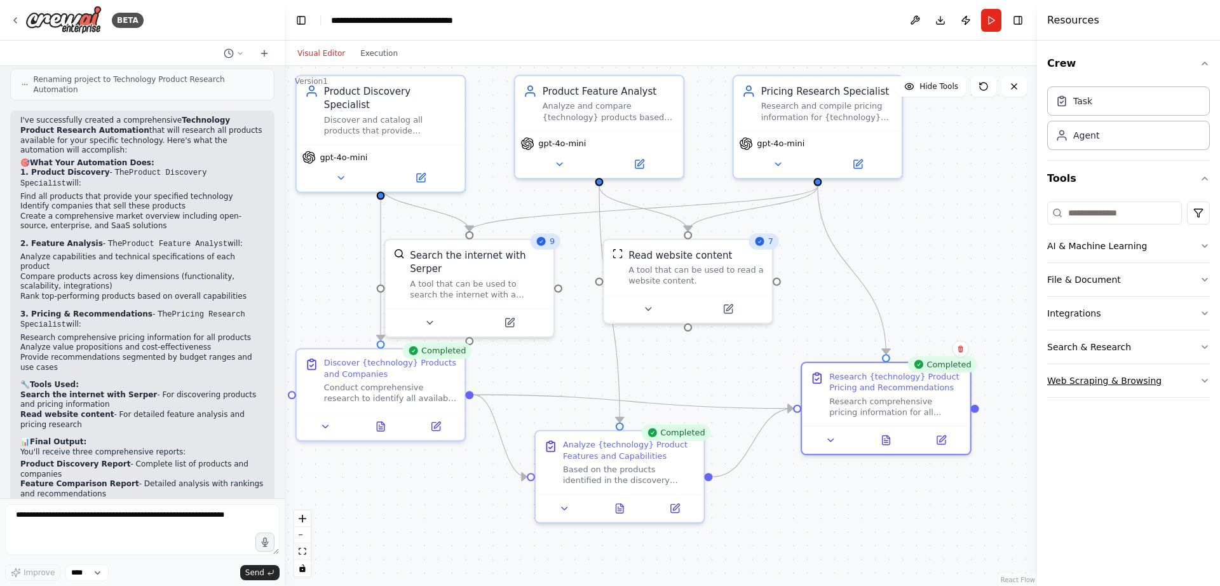
click at [1205, 377] on icon "button" at bounding box center [1205, 381] width 10 height 10
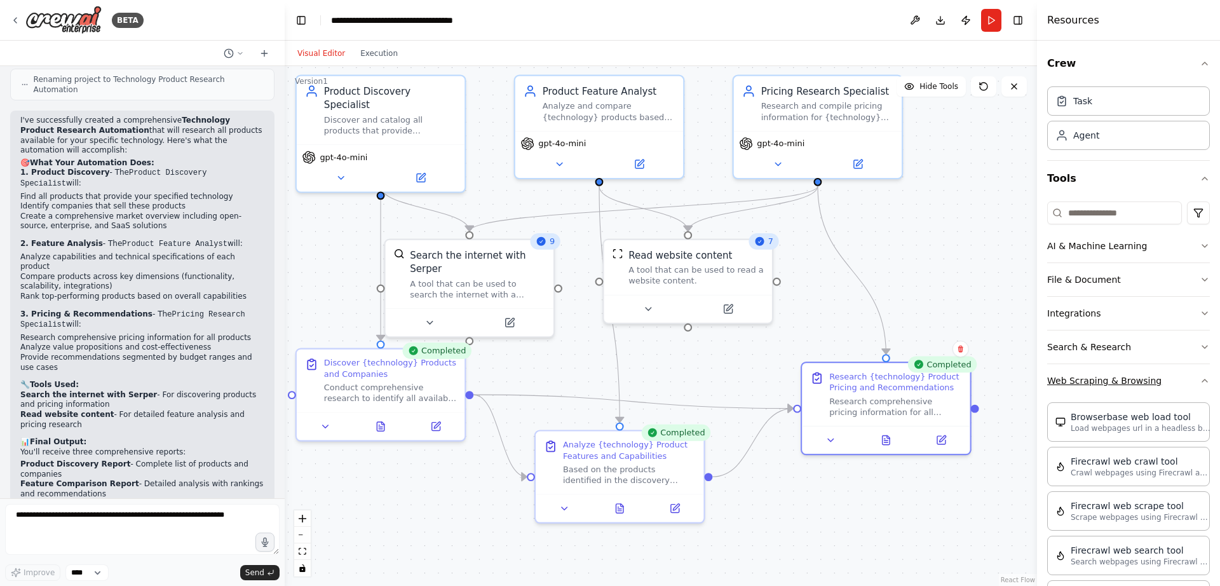
click at [1209, 382] on icon "button" at bounding box center [1205, 381] width 10 height 10
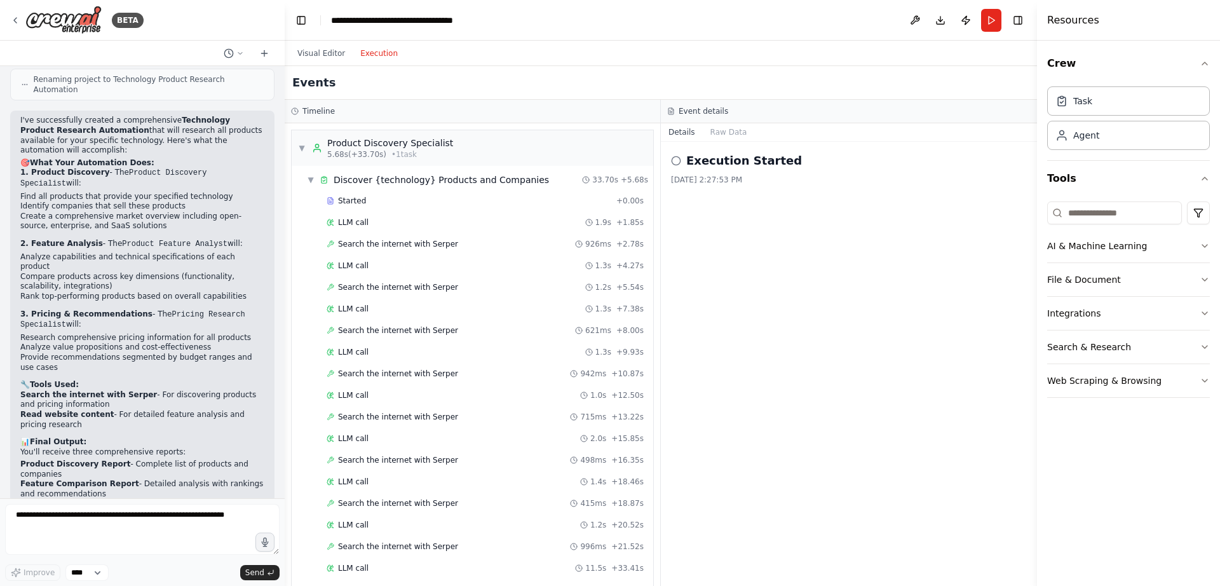
click at [374, 46] on button "Execution" at bounding box center [379, 53] width 53 height 15
click at [668, 161] on div "Execution Started 8/21/2025, 2:27:53 PM" at bounding box center [849, 364] width 376 height 444
click at [678, 162] on icon at bounding box center [676, 161] width 10 height 10
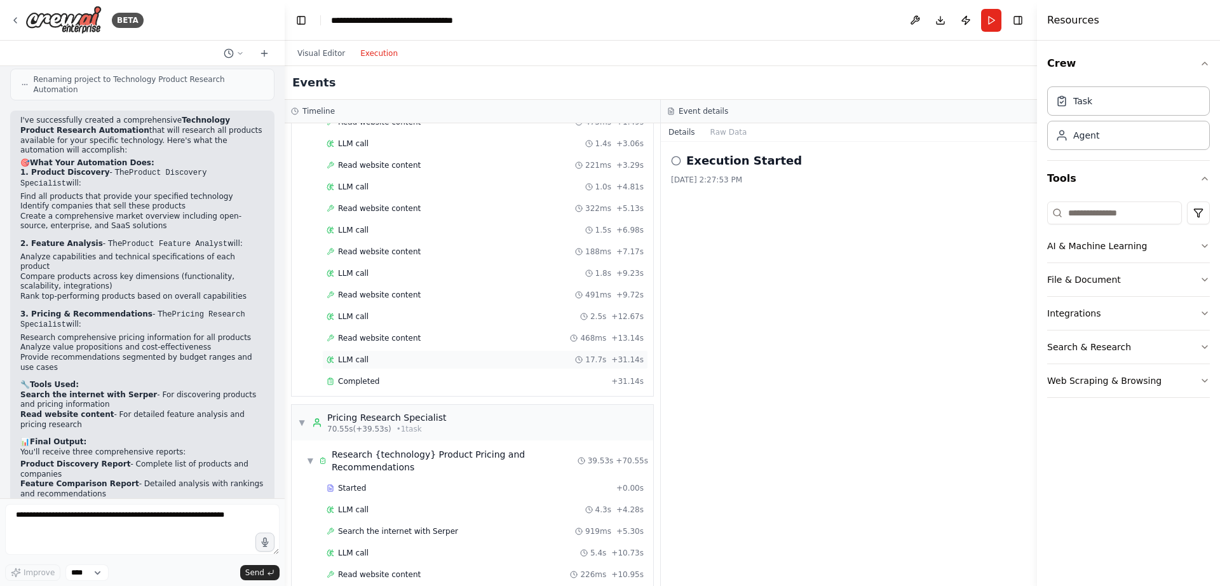
scroll to position [688, 0]
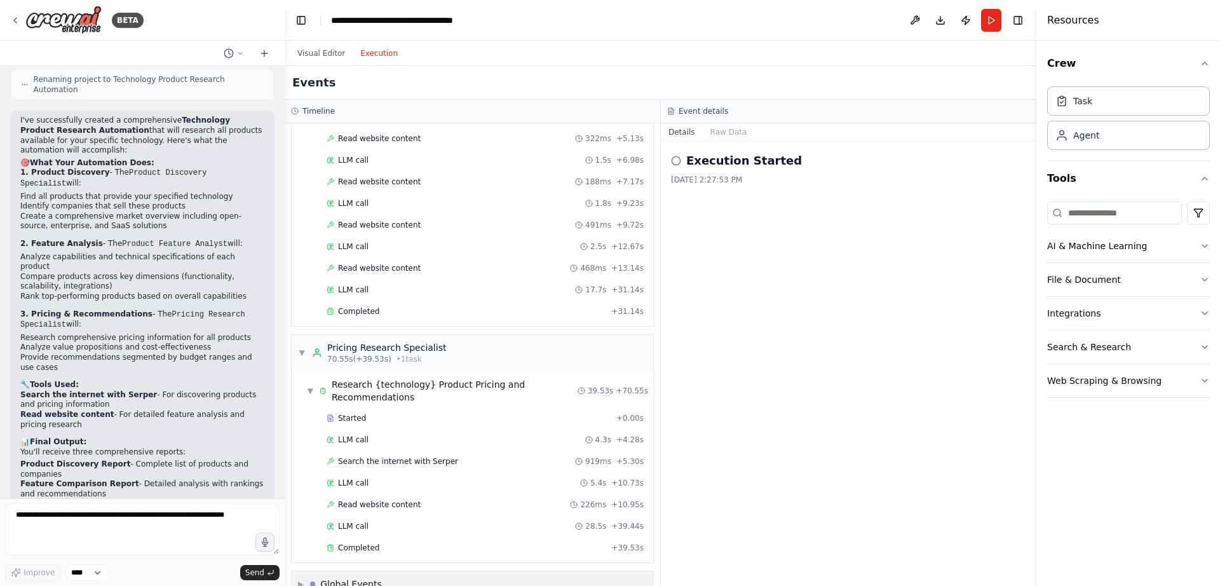
click at [336, 571] on div "▶ Global Events" at bounding box center [473, 583] width 362 height 25
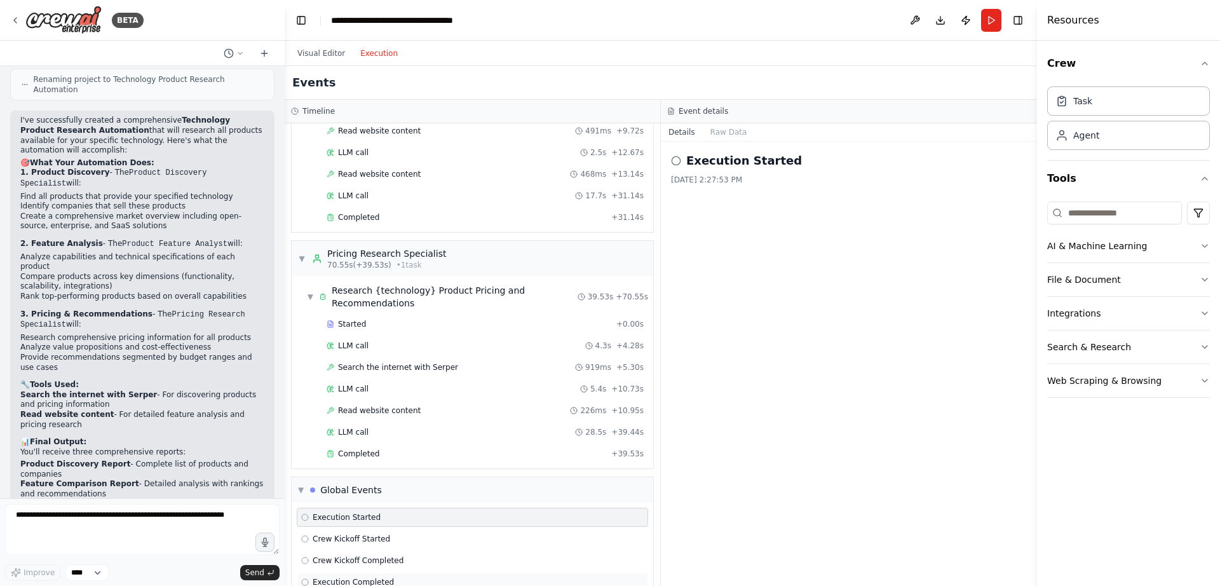
click at [371, 577] on span "Execution Completed" at bounding box center [353, 582] width 81 height 10
click at [333, 50] on button "Visual Editor" at bounding box center [321, 53] width 63 height 15
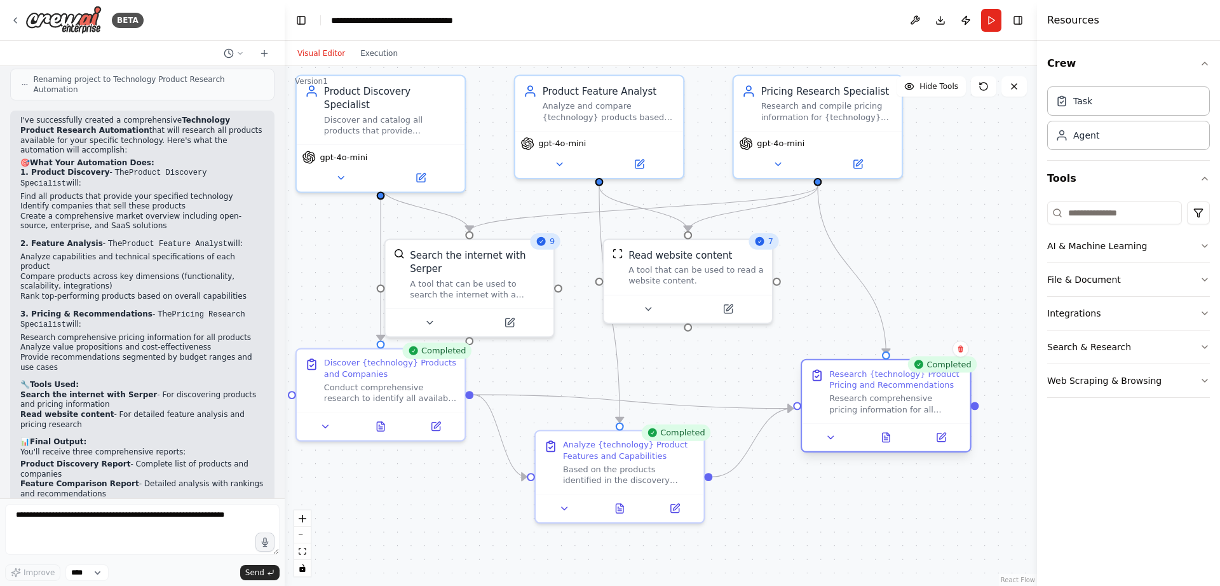
click at [859, 383] on div "Research {technology} Product Pricing and Recommendations" at bounding box center [895, 380] width 133 height 22
click at [883, 432] on icon at bounding box center [886, 437] width 11 height 11
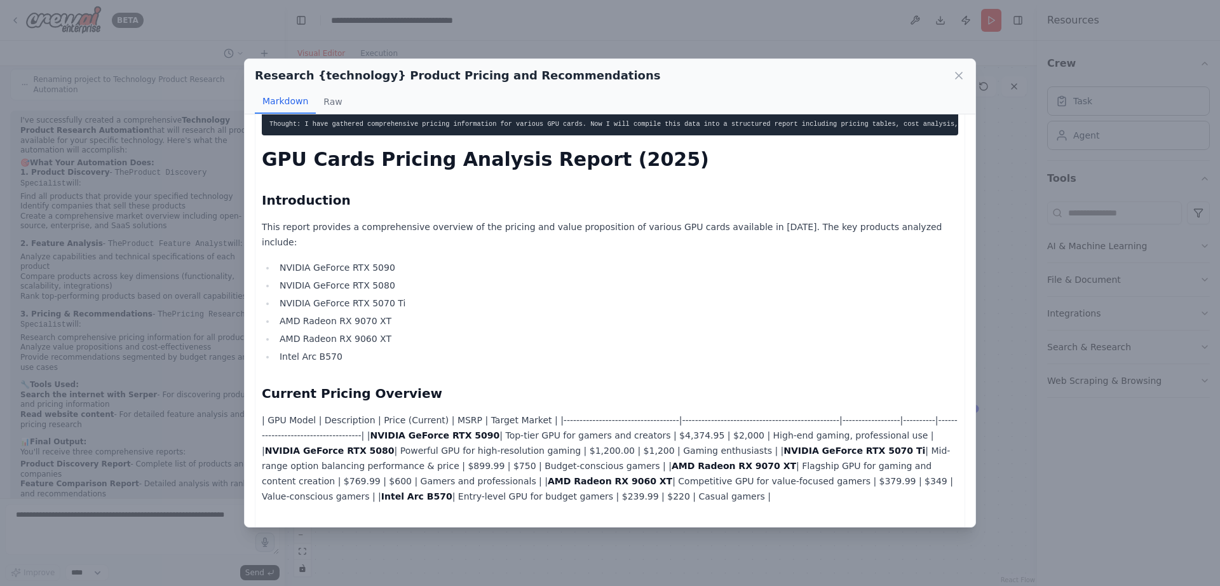
scroll to position [0, 0]
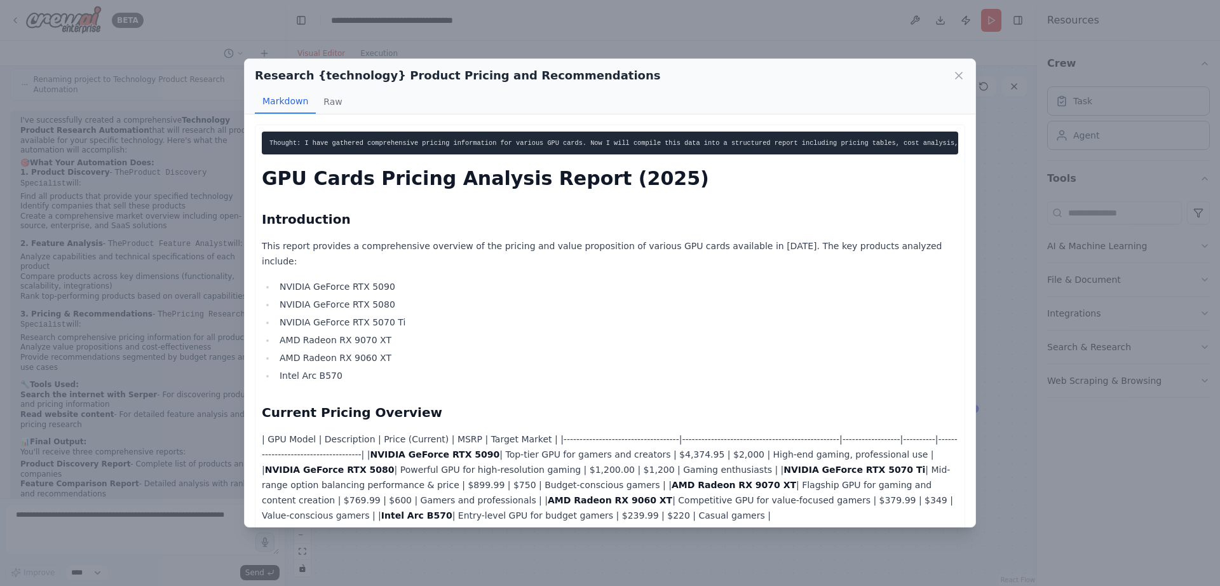
click at [955, 67] on div "Research {technology} Product Pricing and Recommendations Markdown Raw" at bounding box center [610, 86] width 731 height 55
click at [955, 76] on icon at bounding box center [959, 75] width 13 height 13
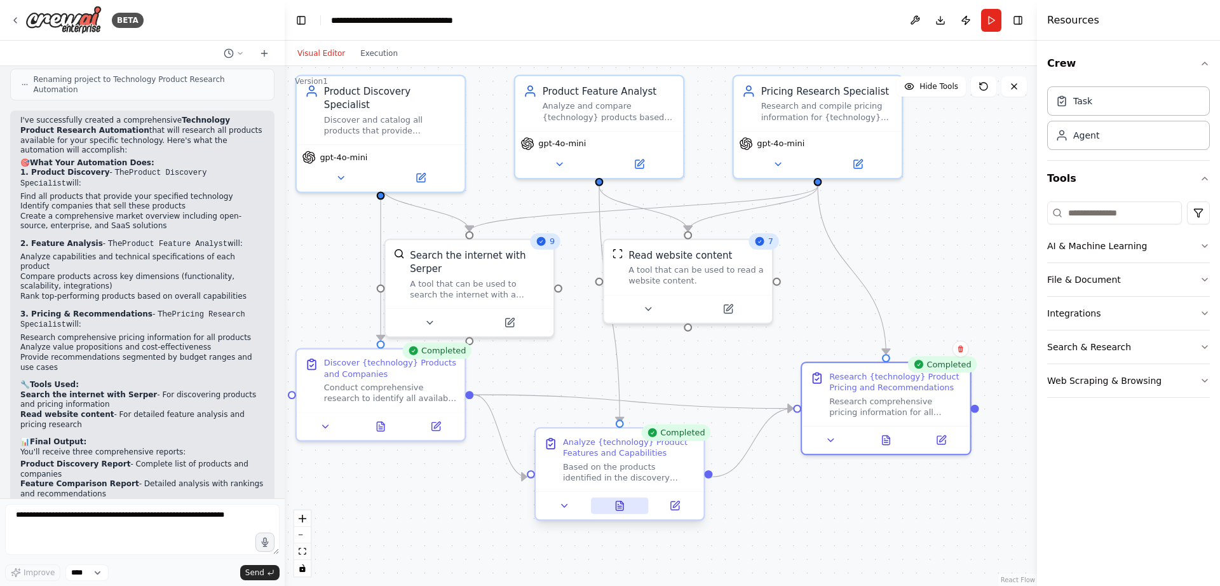
click at [625, 504] on icon at bounding box center [619, 505] width 11 height 11
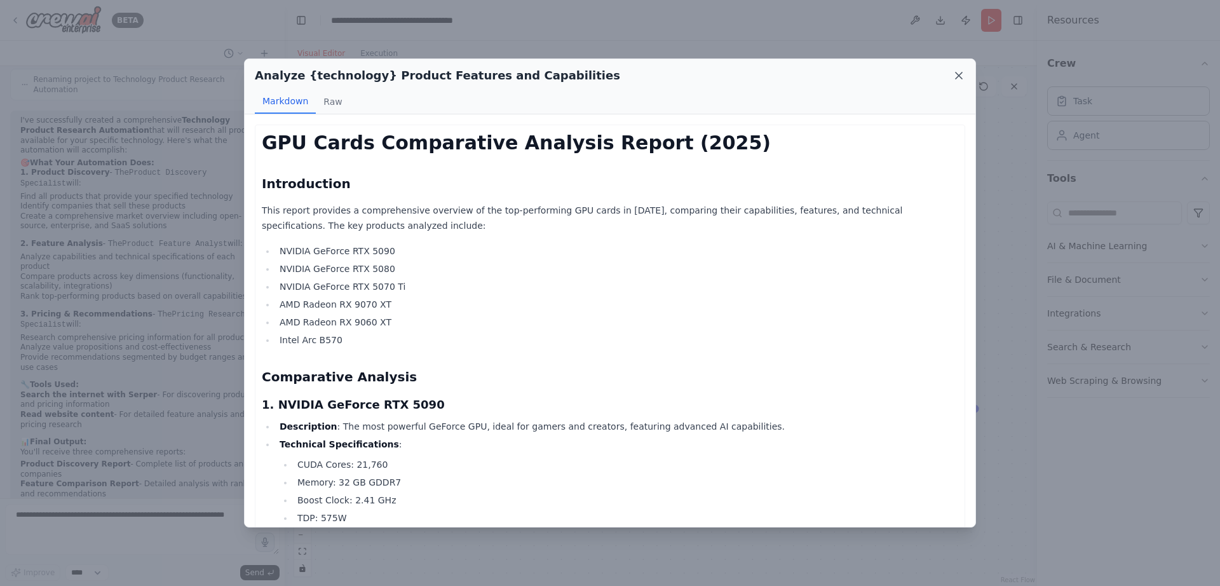
click at [956, 80] on icon at bounding box center [959, 75] width 13 height 13
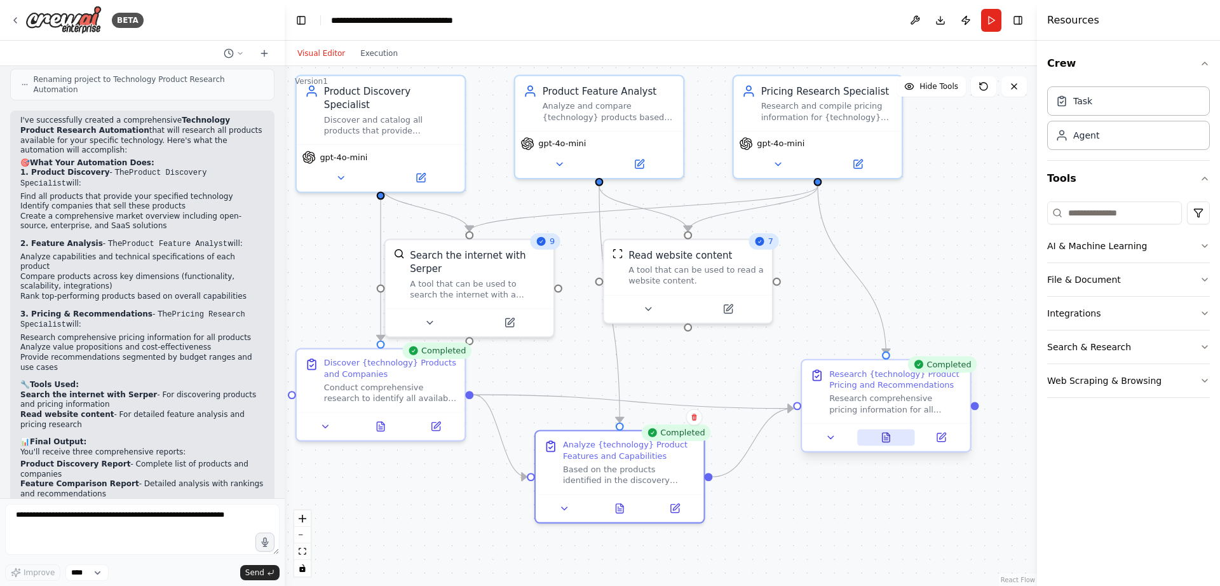
click at [895, 439] on button at bounding box center [886, 437] width 58 height 17
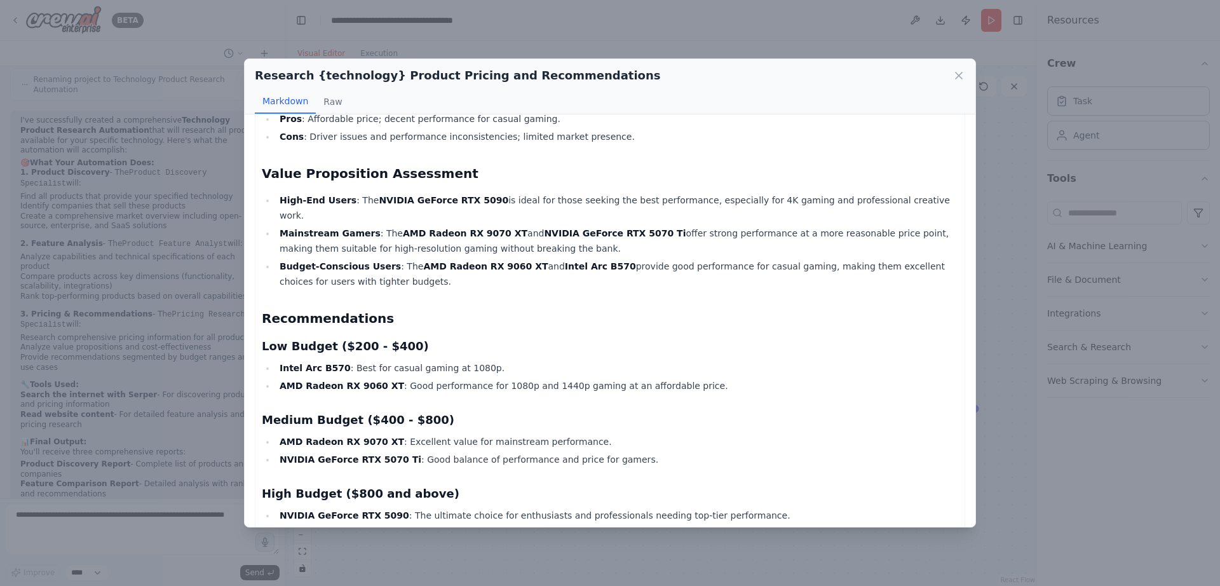
scroll to position [871, 0]
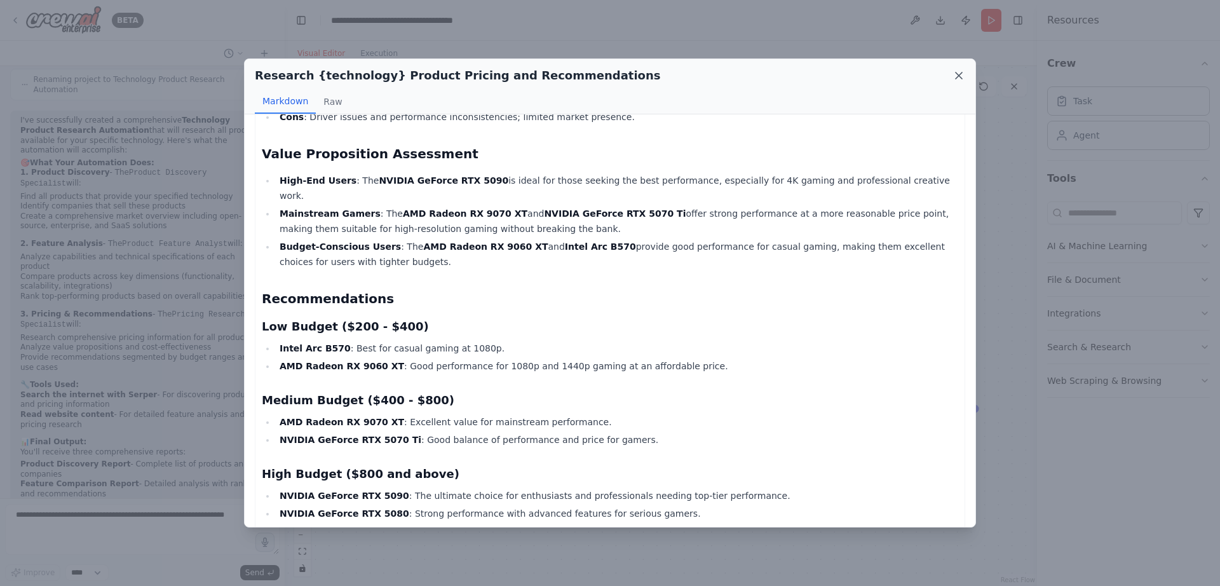
click at [956, 76] on icon at bounding box center [959, 75] width 13 height 13
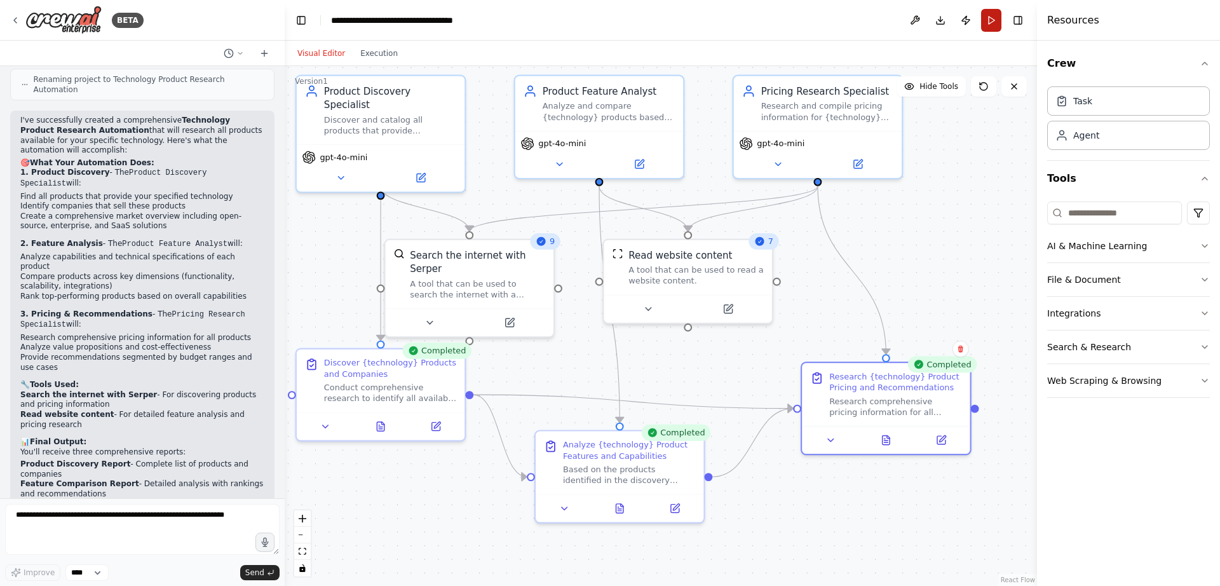
click at [994, 27] on button "Run" at bounding box center [991, 20] width 20 height 23
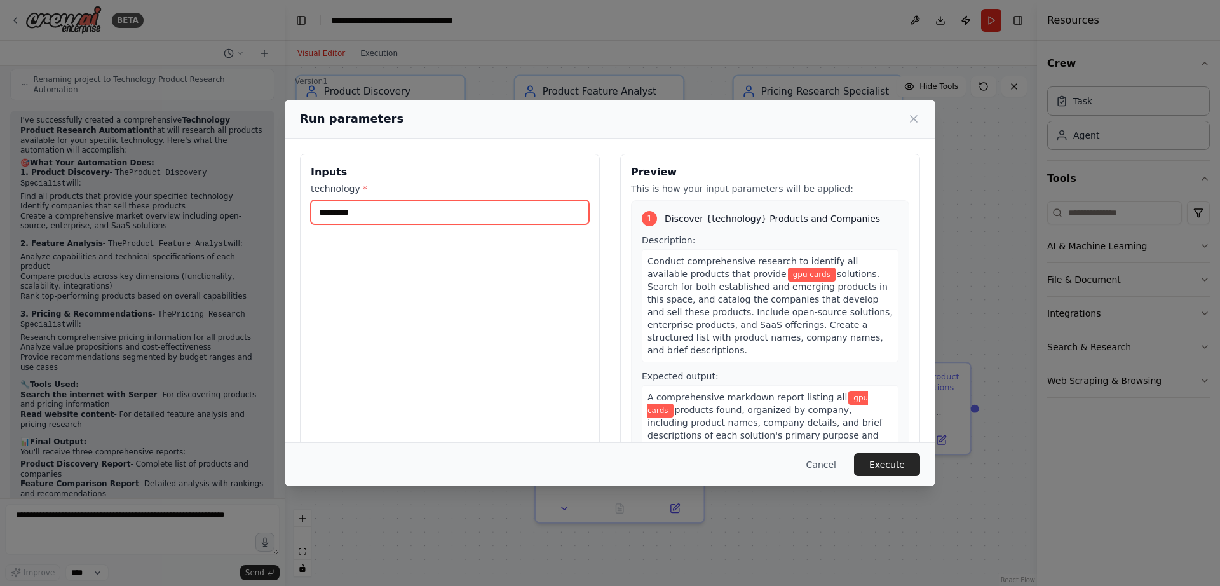
click at [489, 217] on input "*********" at bounding box center [450, 212] width 278 height 24
type input "*"
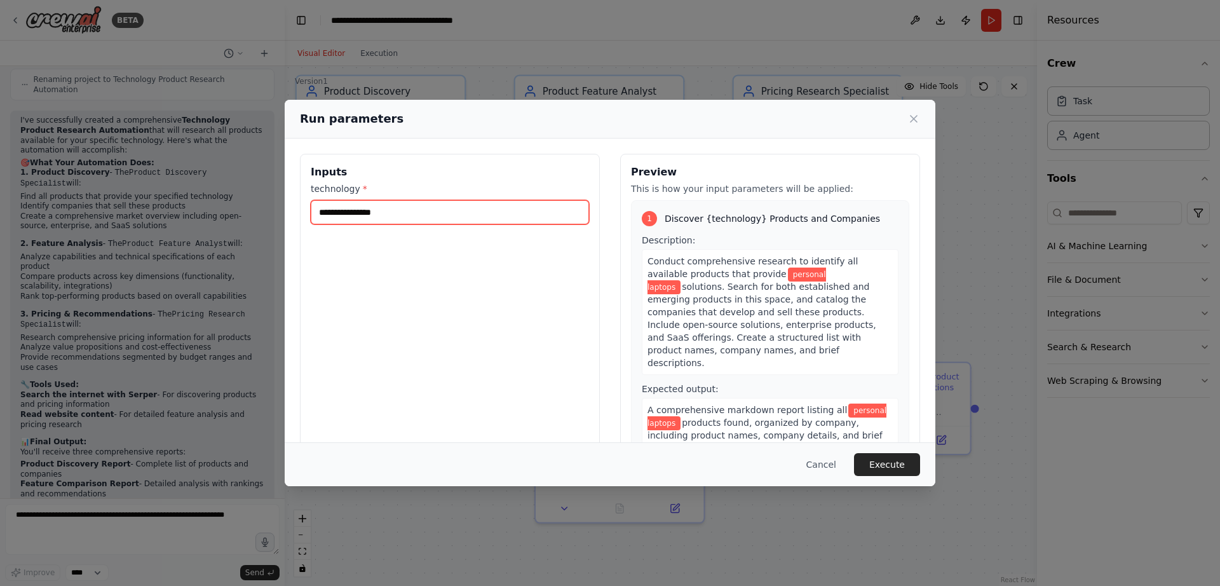
drag, startPoint x: 486, startPoint y: 218, endPoint x: 660, endPoint y: 324, distance: 203.4
click at [589, 224] on input "**********" at bounding box center [450, 212] width 278 height 24
type input "**********"
click at [889, 467] on button "Execute" at bounding box center [887, 464] width 66 height 23
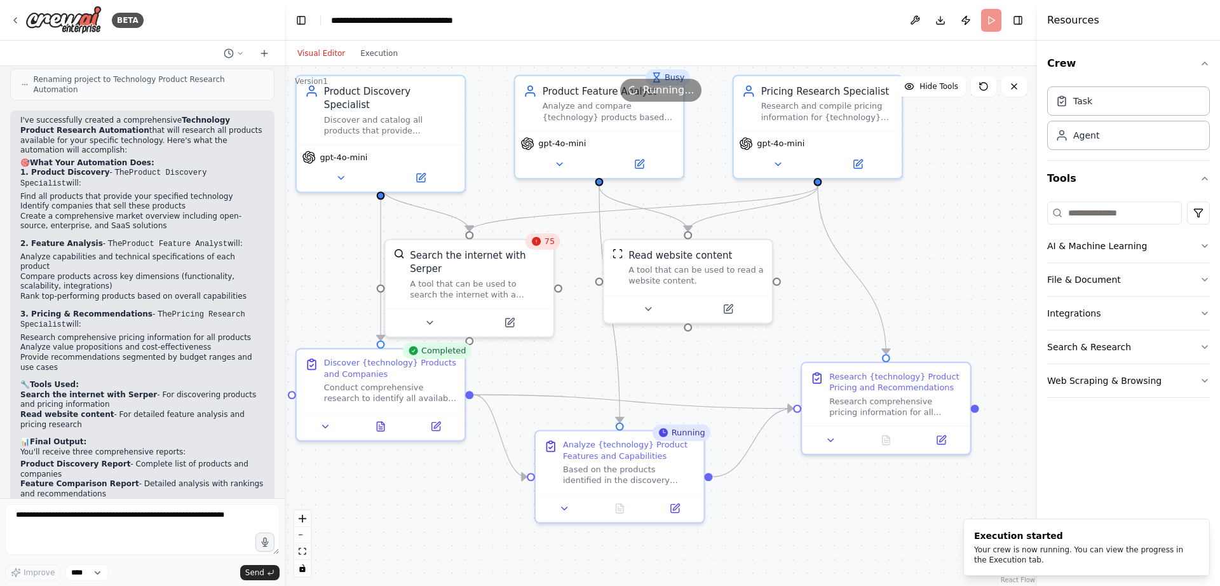
click at [544, 235] on div "75" at bounding box center [542, 241] width 35 height 17
click at [551, 240] on span "75" at bounding box center [550, 241] width 10 height 11
click at [541, 242] on icon at bounding box center [536, 241] width 11 height 11
click at [609, 447] on div "Analyze {technology} Product Features and Capabilities" at bounding box center [629, 448] width 133 height 22
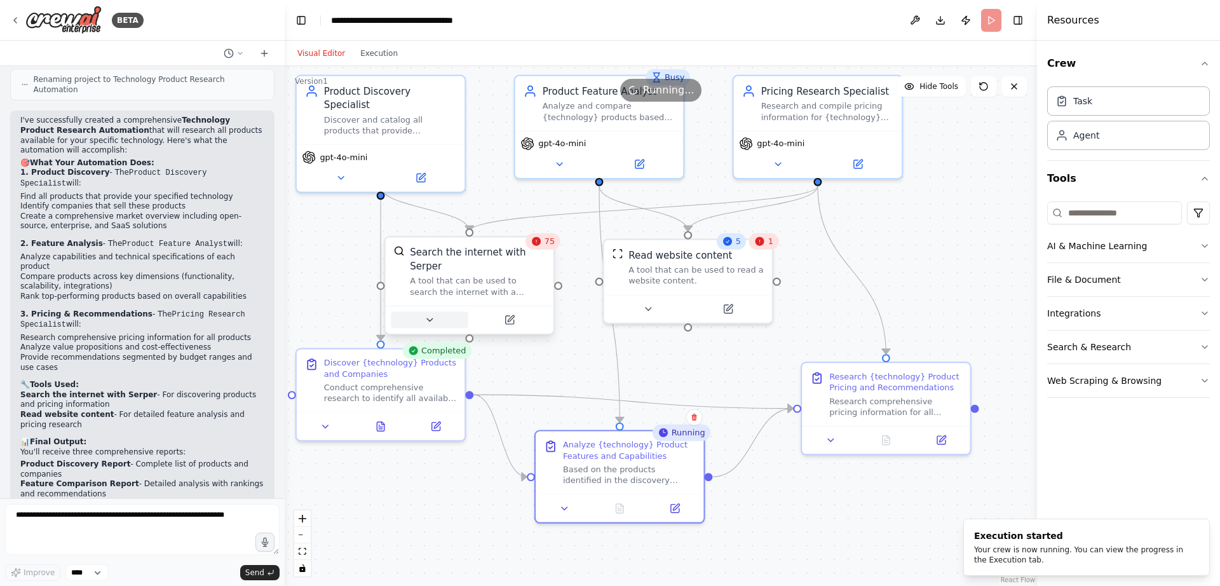
click at [424, 312] on button at bounding box center [429, 320] width 77 height 17
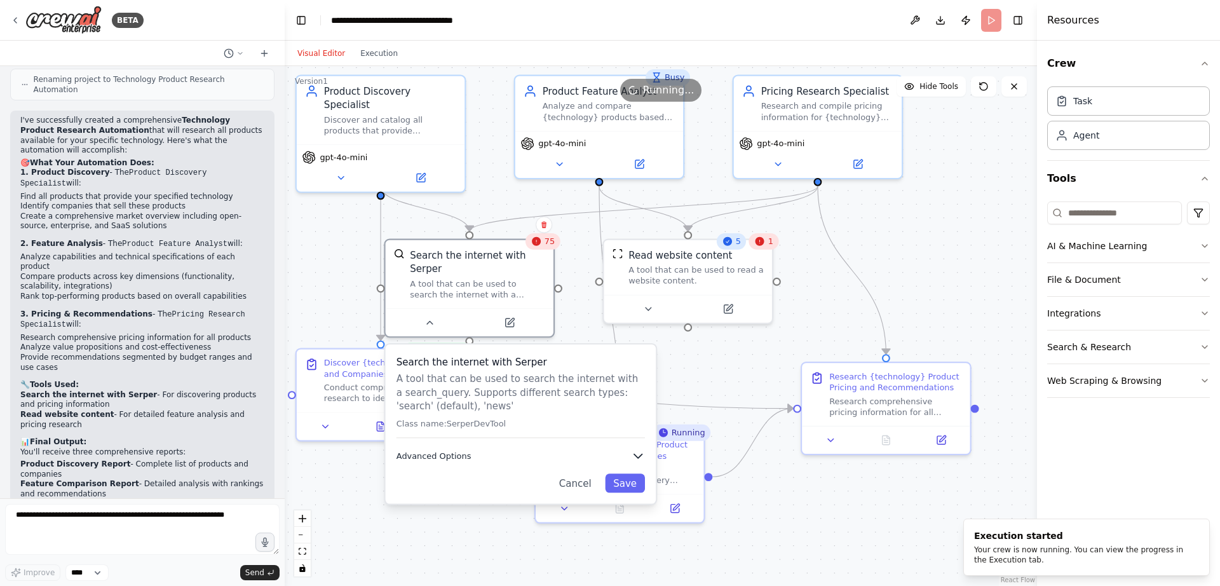
click at [487, 456] on button "Advanced Options" at bounding box center [521, 455] width 248 height 13
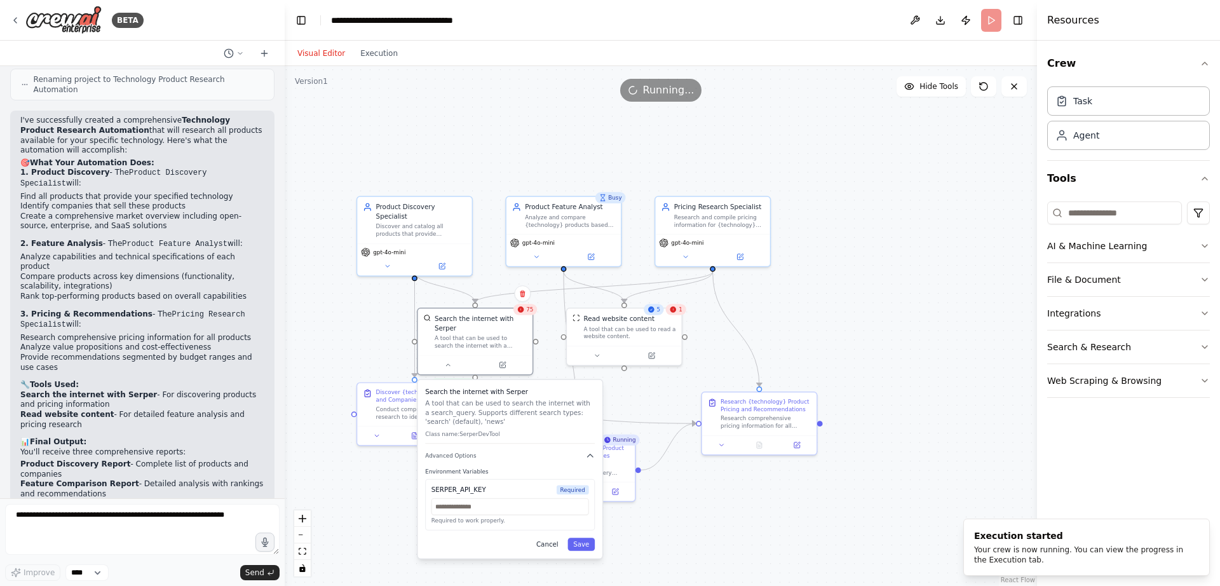
click at [548, 541] on button "Cancel" at bounding box center [547, 544] width 33 height 13
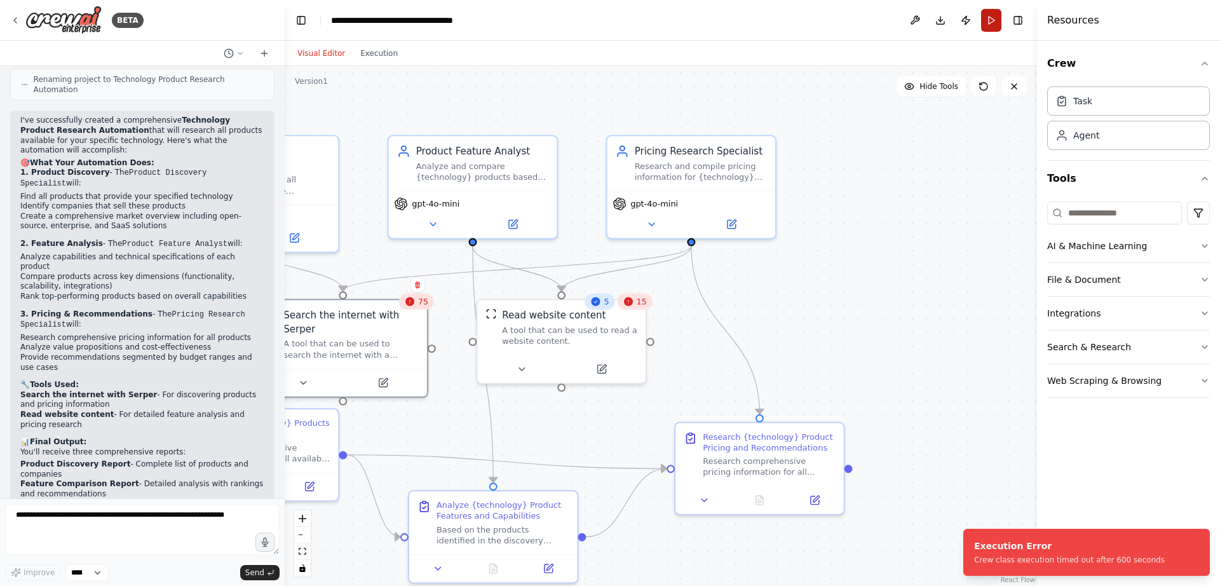
click at [989, 20] on button "Run" at bounding box center [991, 20] width 20 height 23
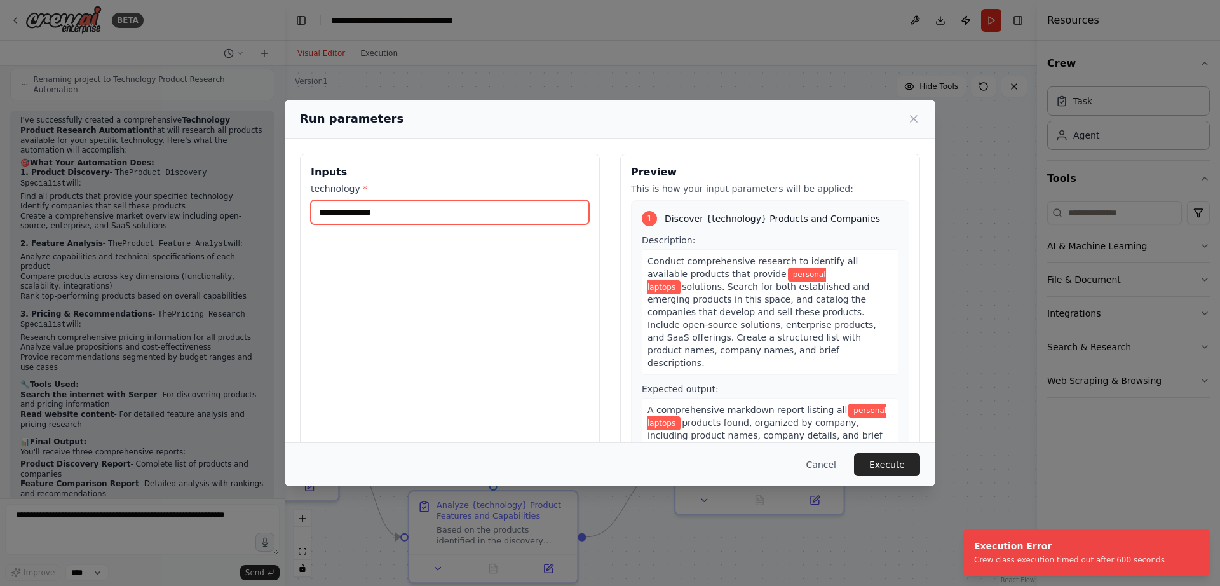
click at [424, 208] on input "**********" at bounding box center [450, 212] width 278 height 24
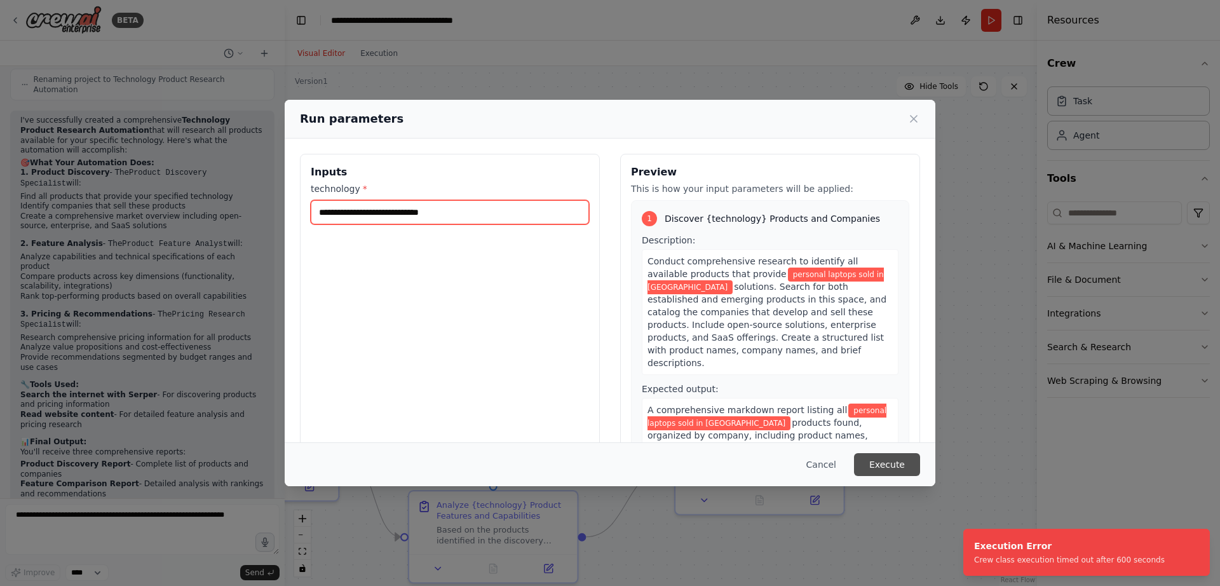
type input "**********"
click at [892, 454] on button "Execute" at bounding box center [887, 464] width 66 height 23
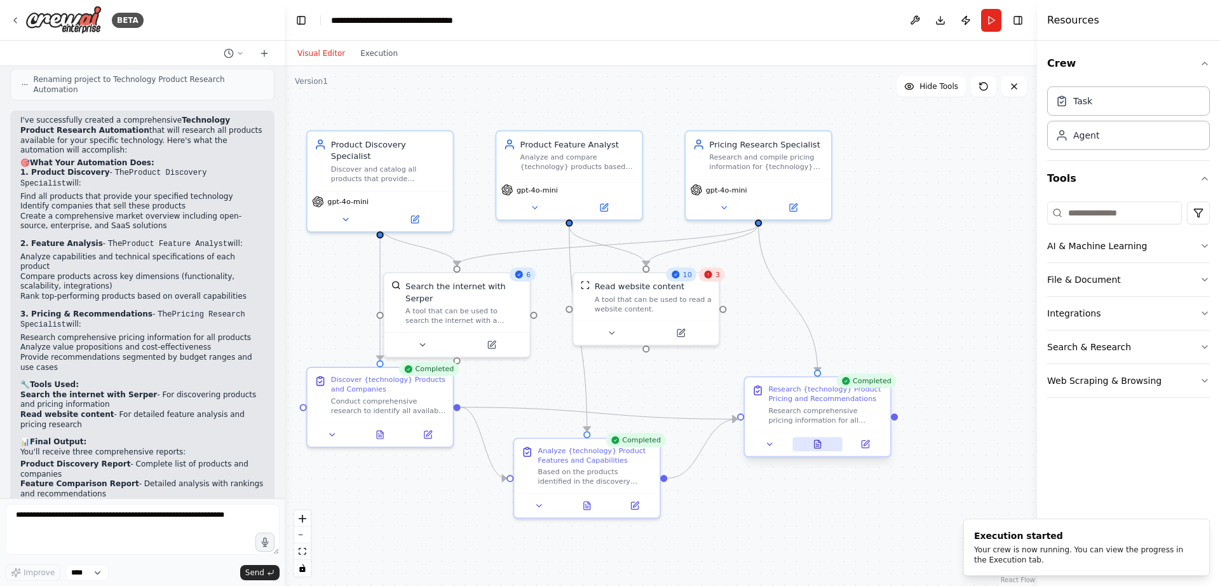
click at [820, 447] on icon at bounding box center [818, 444] width 6 height 8
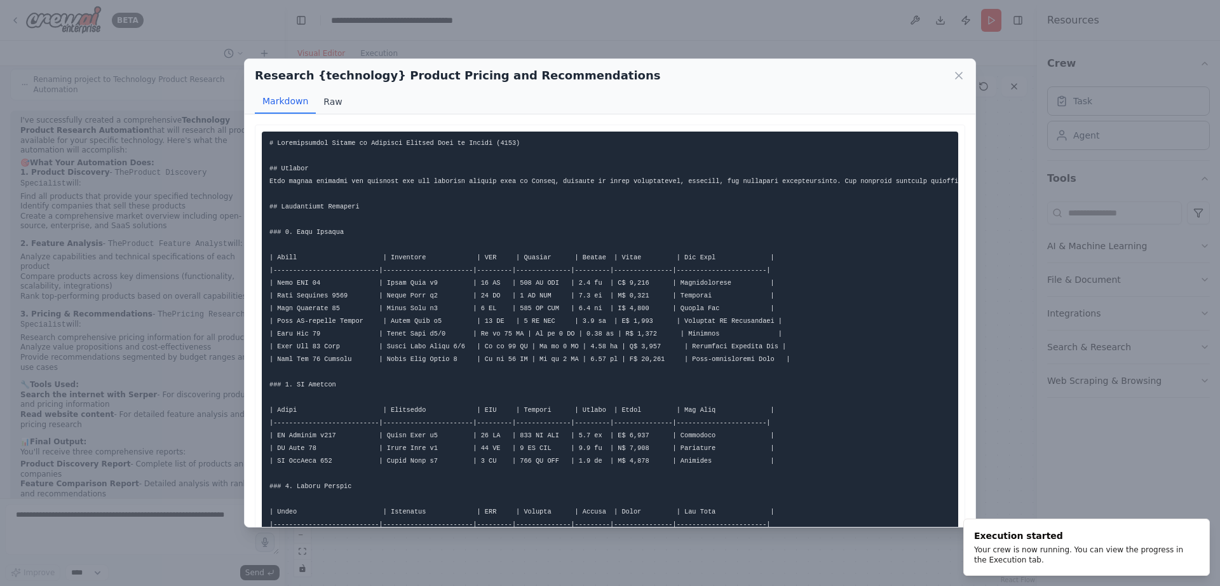
click at [330, 98] on button "Raw" at bounding box center [333, 102] width 34 height 24
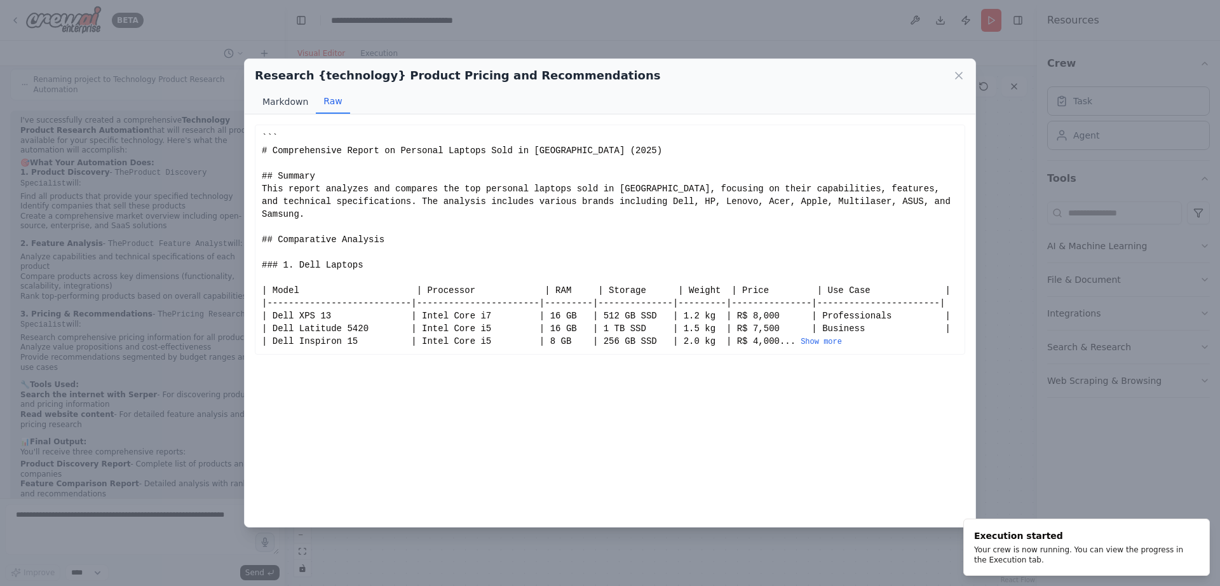
click at [291, 100] on button "Markdown" at bounding box center [285, 102] width 61 height 24
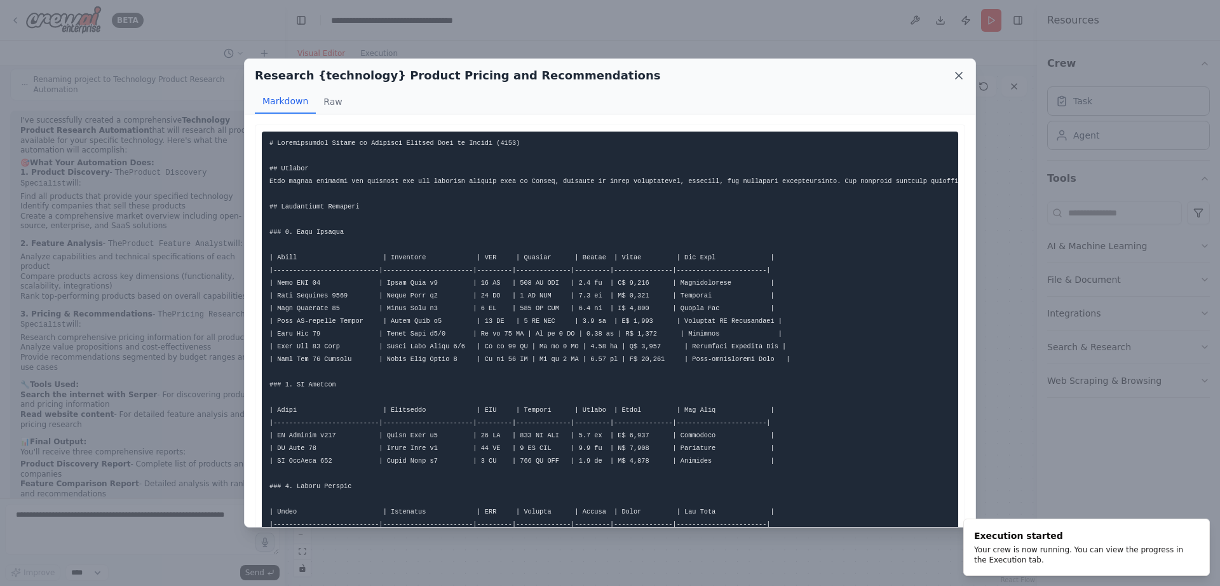
click at [960, 78] on icon at bounding box center [959, 75] width 13 height 13
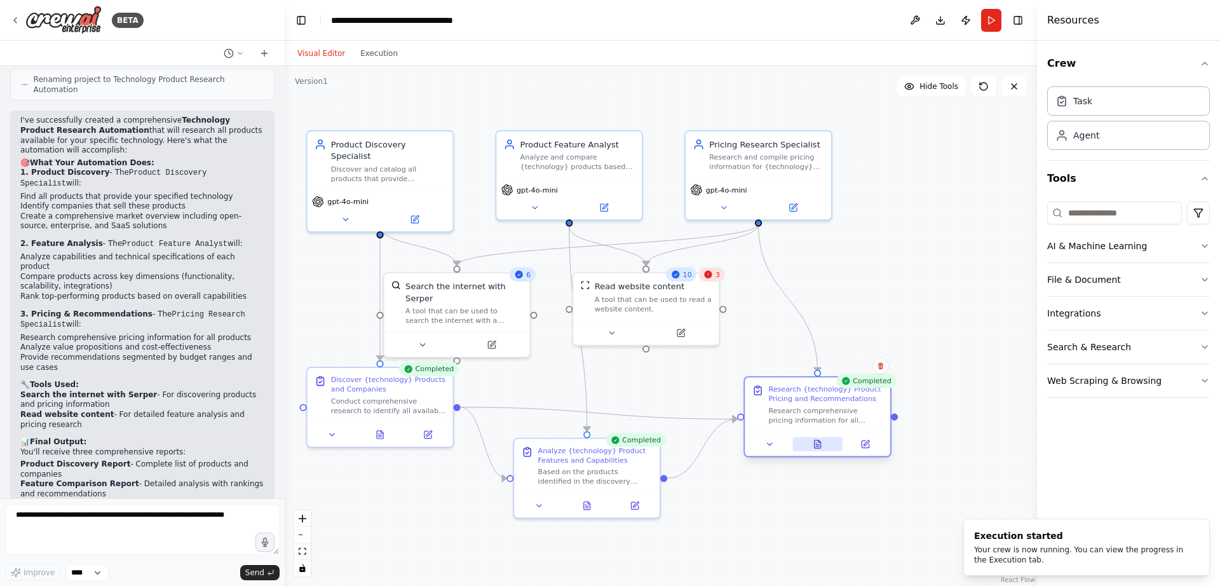
click at [825, 445] on button at bounding box center [817, 444] width 50 height 14
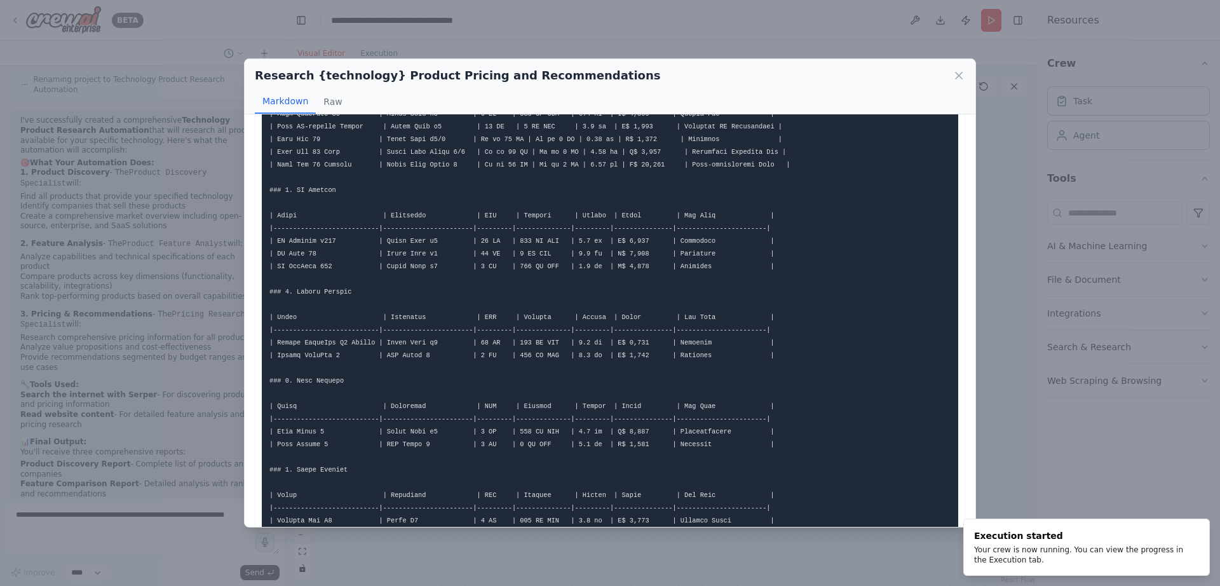
scroll to position [0, 0]
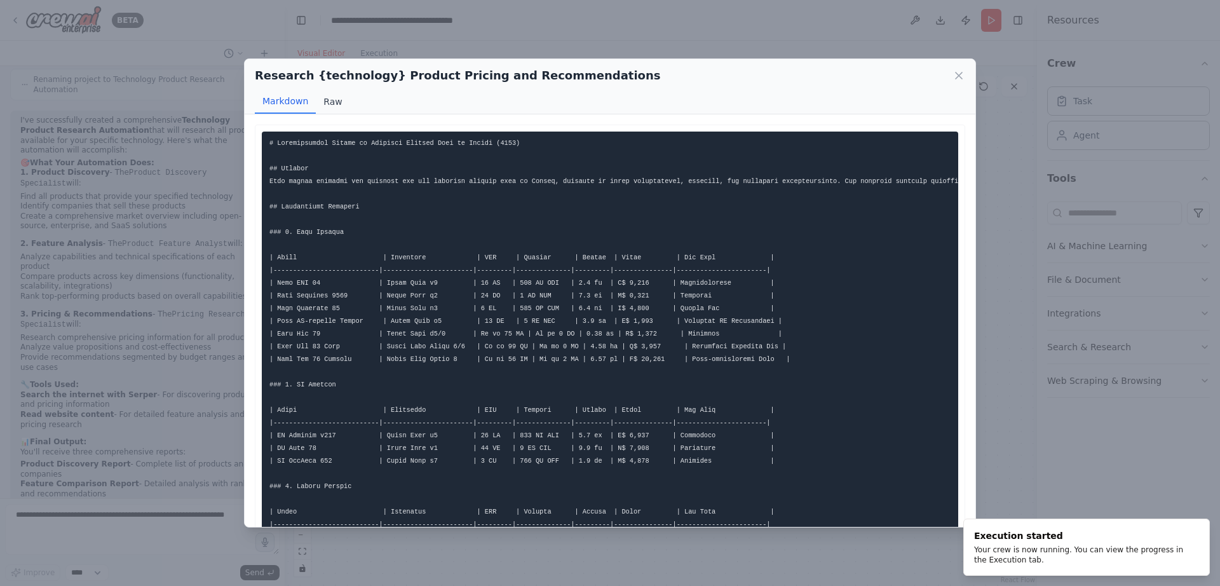
click at [330, 93] on button "Raw" at bounding box center [333, 102] width 34 height 24
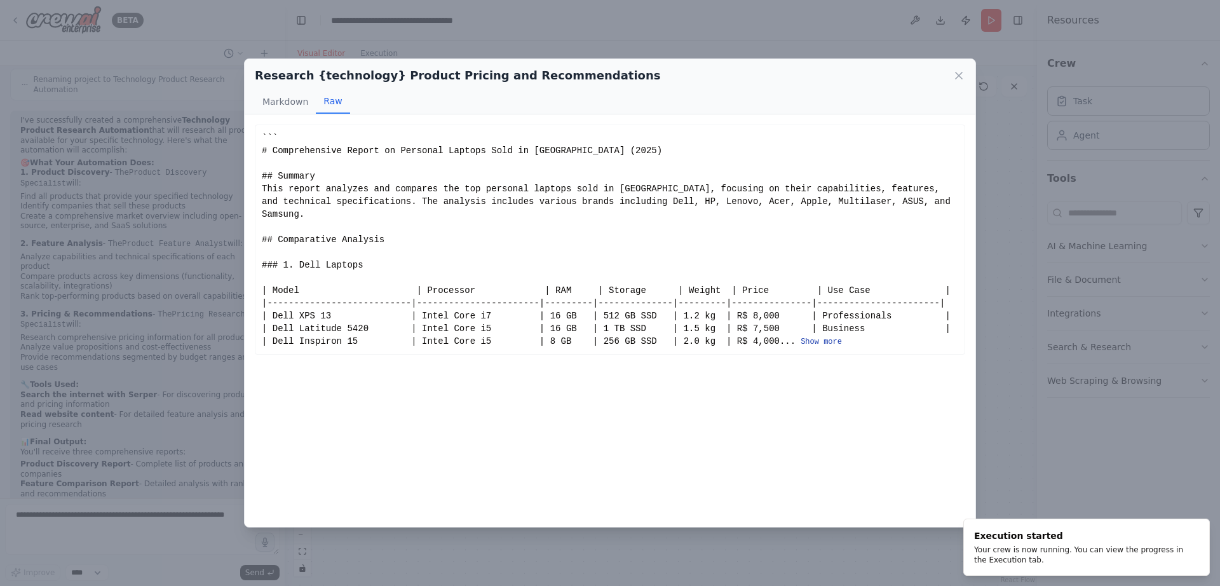
click at [817, 337] on button "Show more" at bounding box center [821, 342] width 41 height 10
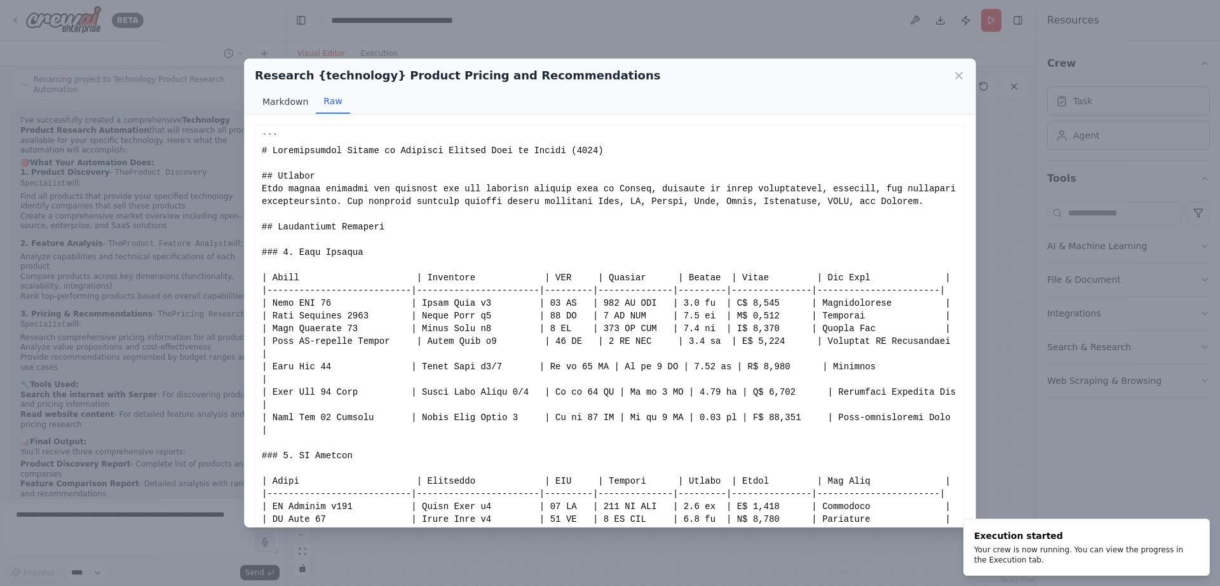
click at [292, 99] on button "Markdown" at bounding box center [285, 102] width 61 height 24
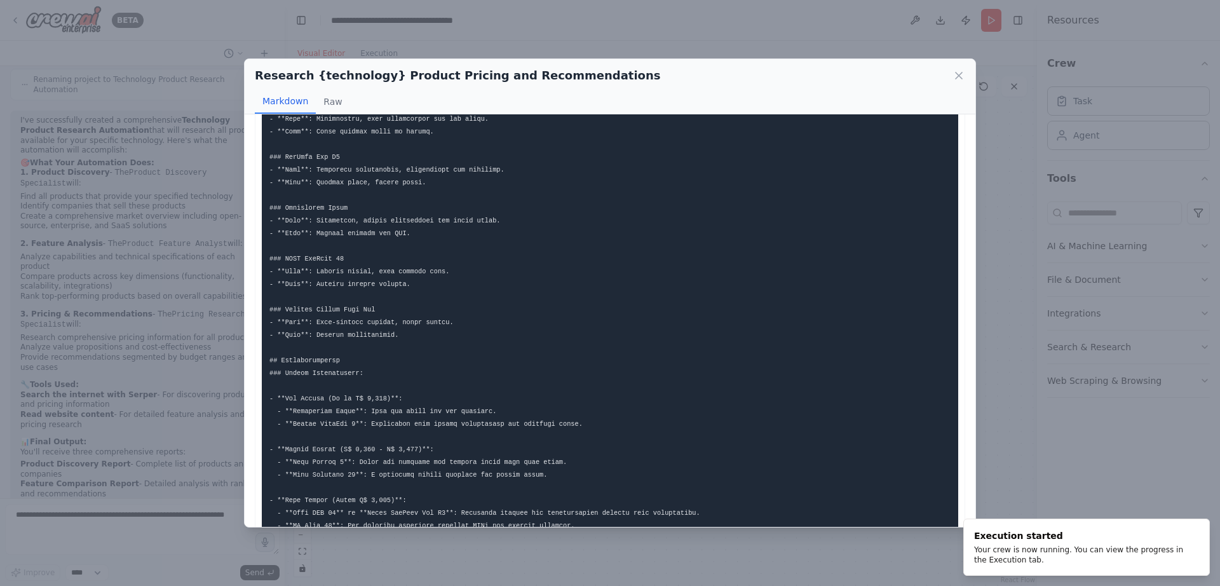
scroll to position [1132, 0]
